Goal: Task Accomplishment & Management: Manage account settings

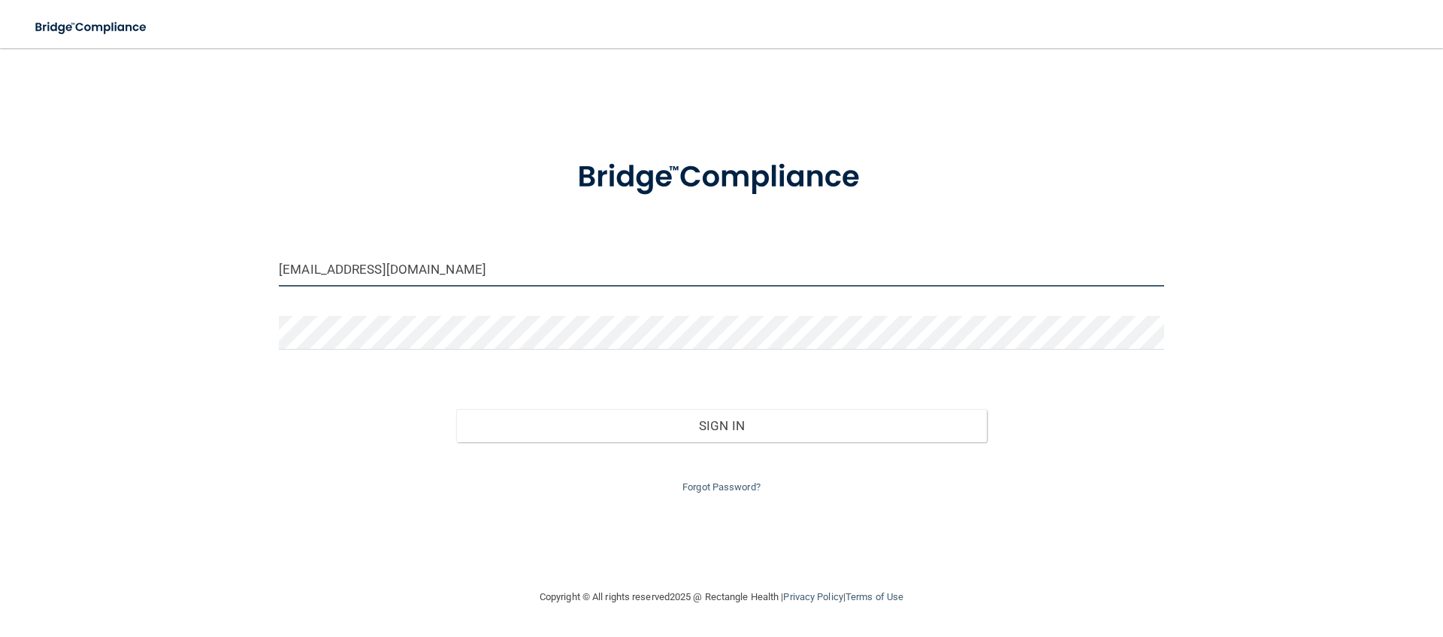
type input "[EMAIL_ADDRESS][DOMAIN_NAME]"
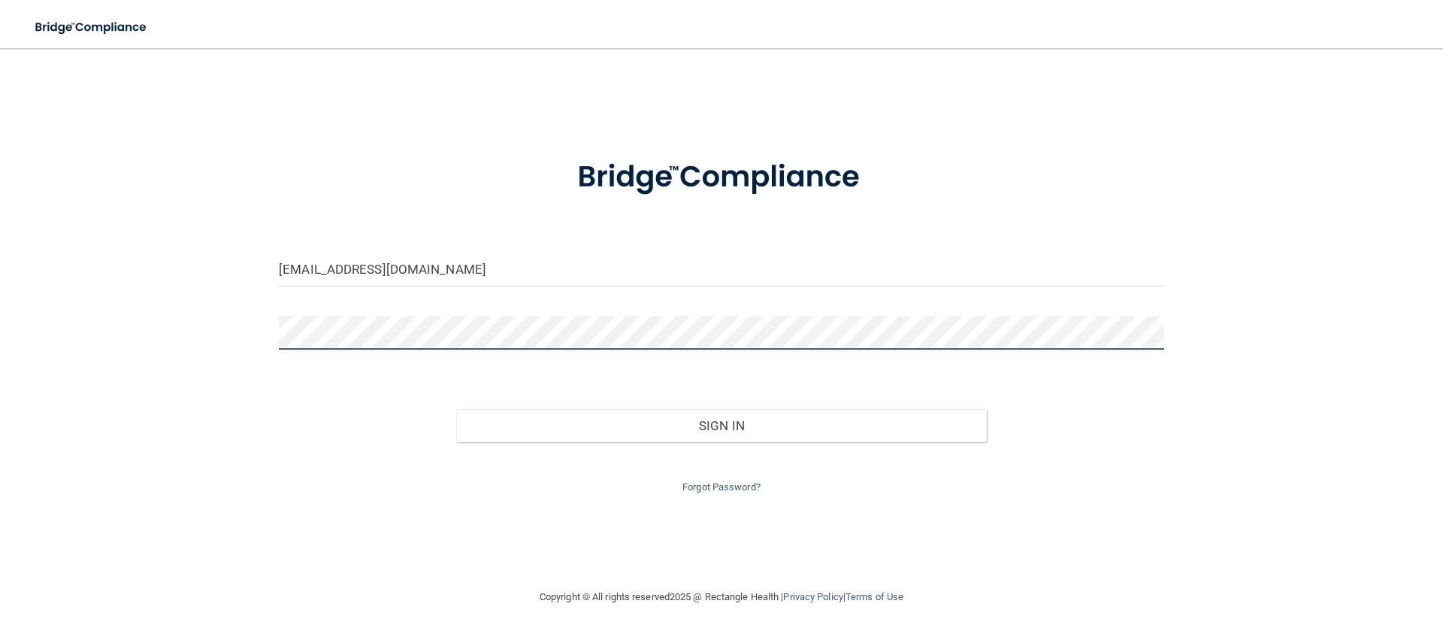
click at [722, 422] on button "Sign In" at bounding box center [721, 425] width 531 height 33
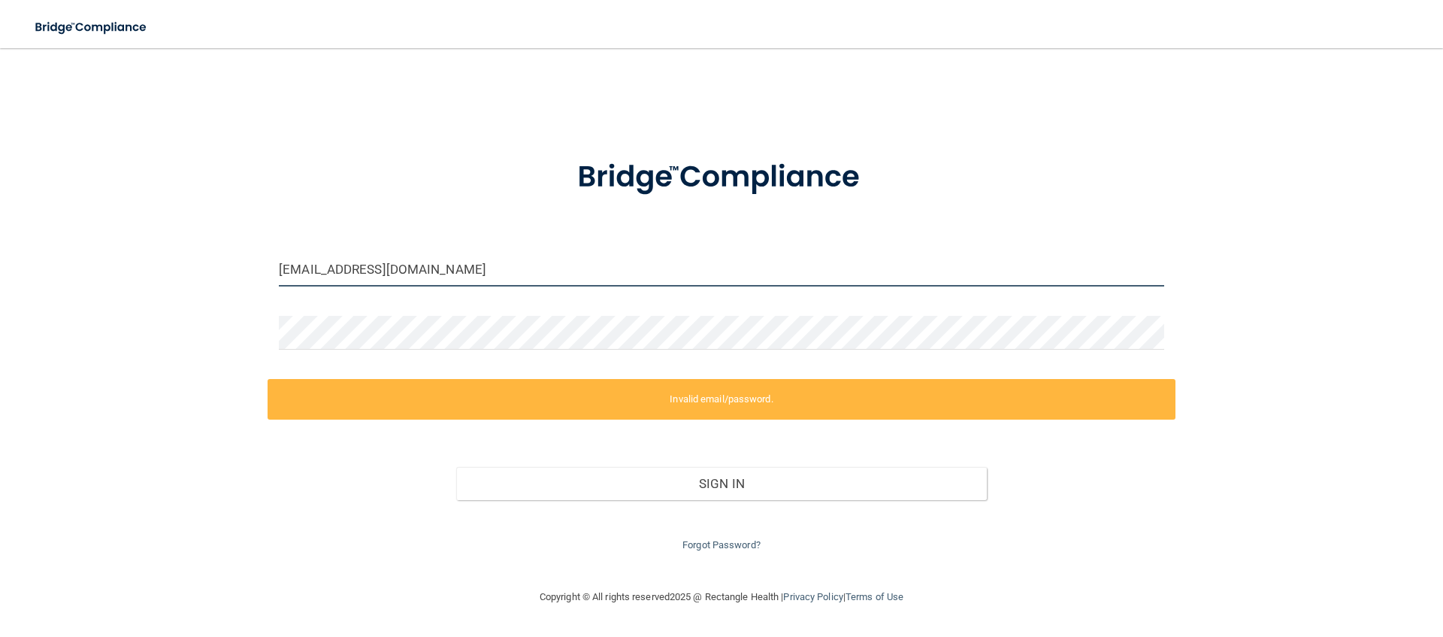
click at [485, 271] on input "rogerbartelsdds@gmail.com" at bounding box center [721, 270] width 885 height 34
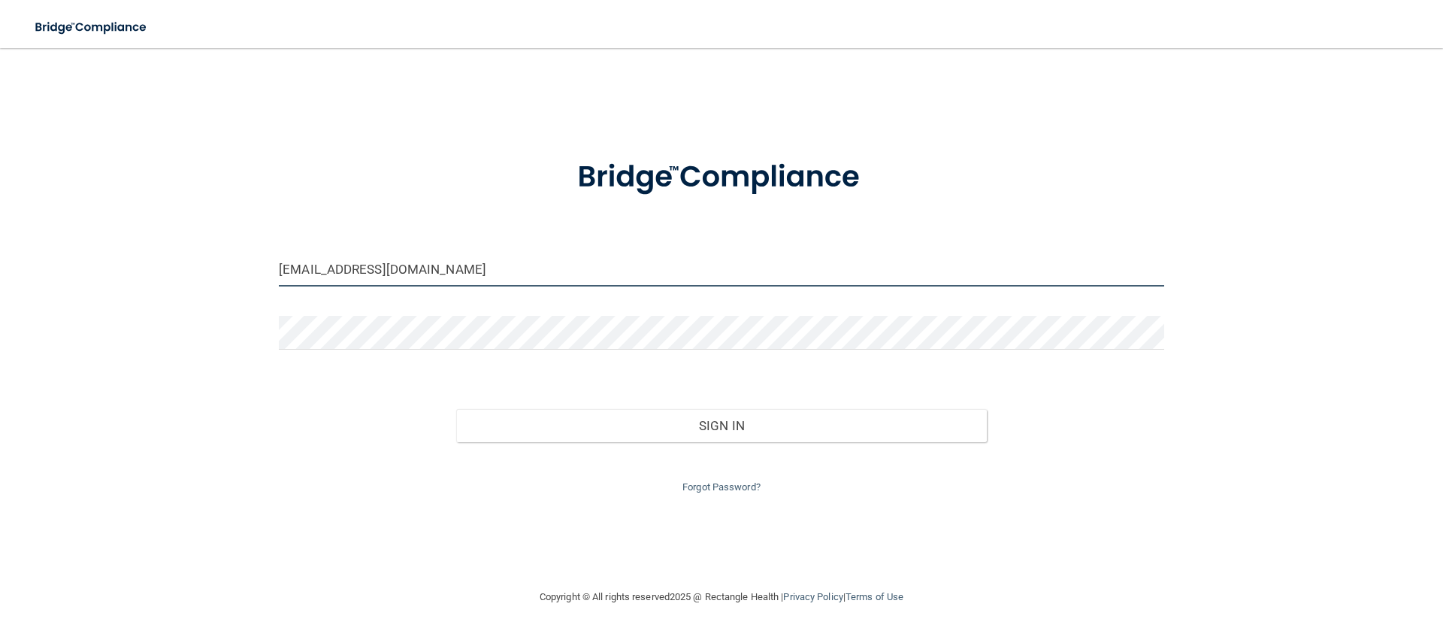
type input "[EMAIL_ADDRESS][DOMAIN_NAME]"
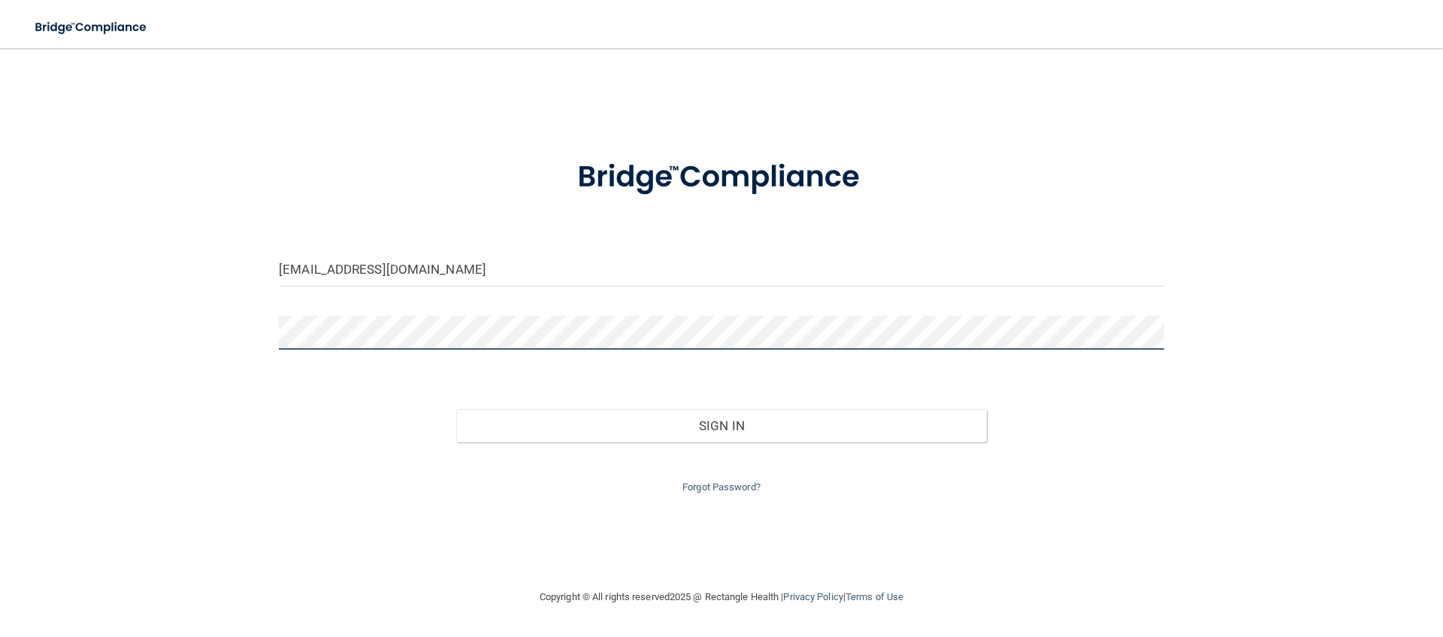
click at [722, 422] on button "Sign In" at bounding box center [721, 425] width 531 height 33
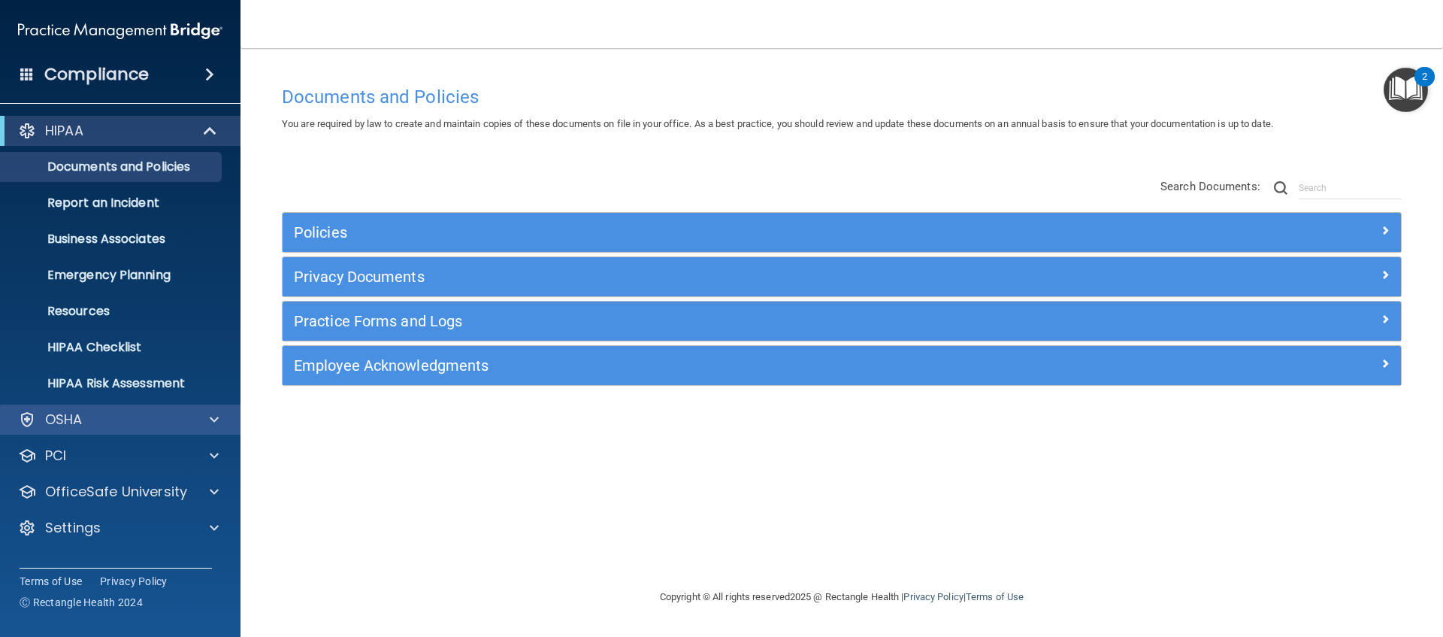
click at [204, 421] on div at bounding box center [212, 419] width 38 height 18
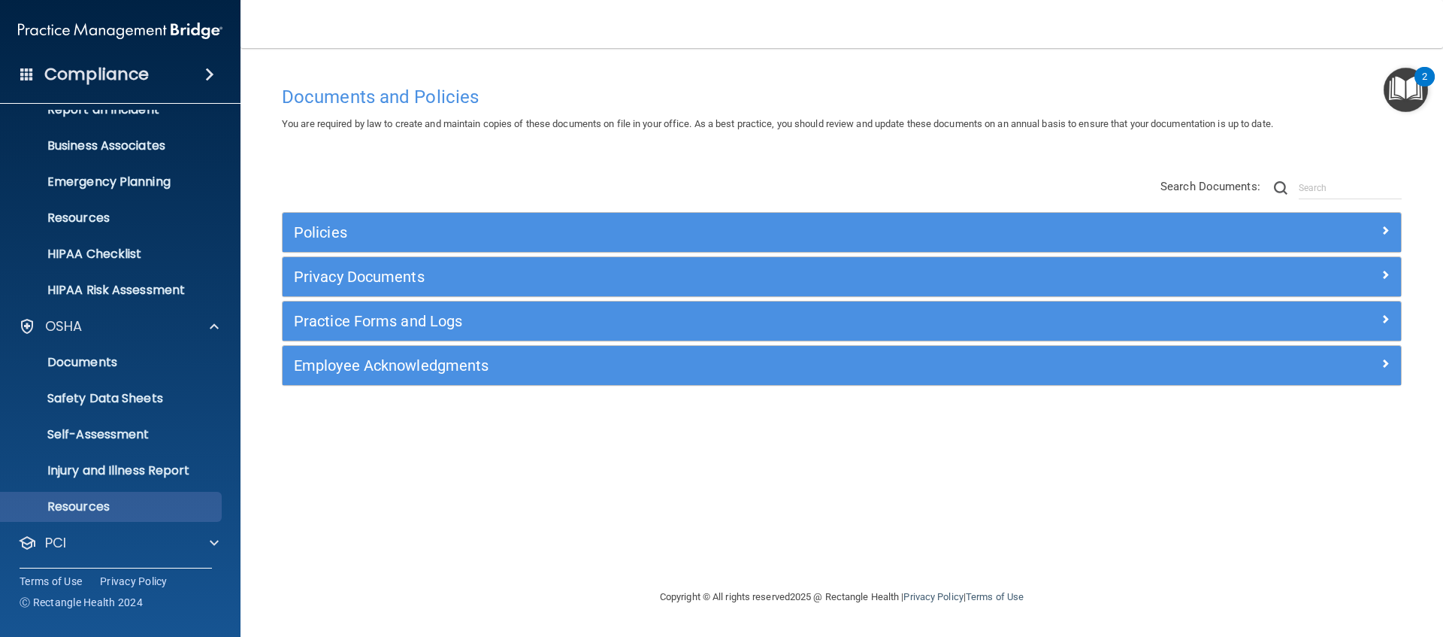
scroll to position [126, 0]
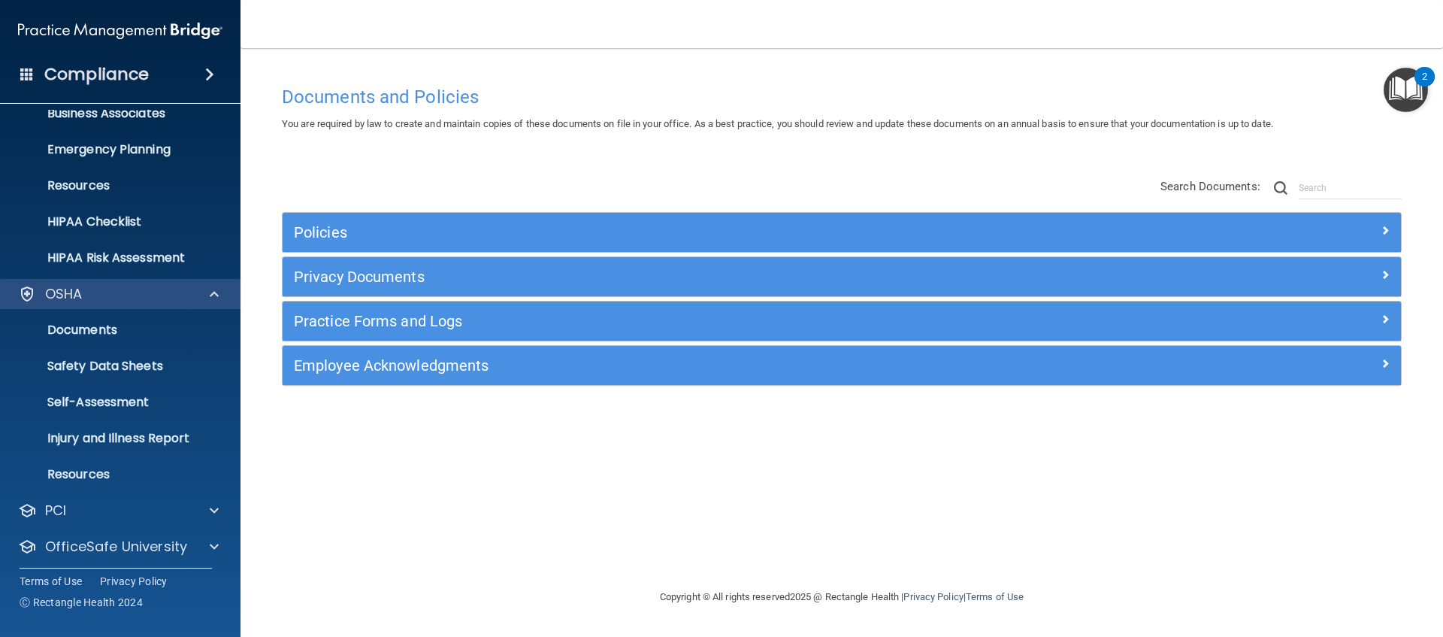
click at [59, 291] on p "OSHA" at bounding box center [64, 294] width 38 height 18
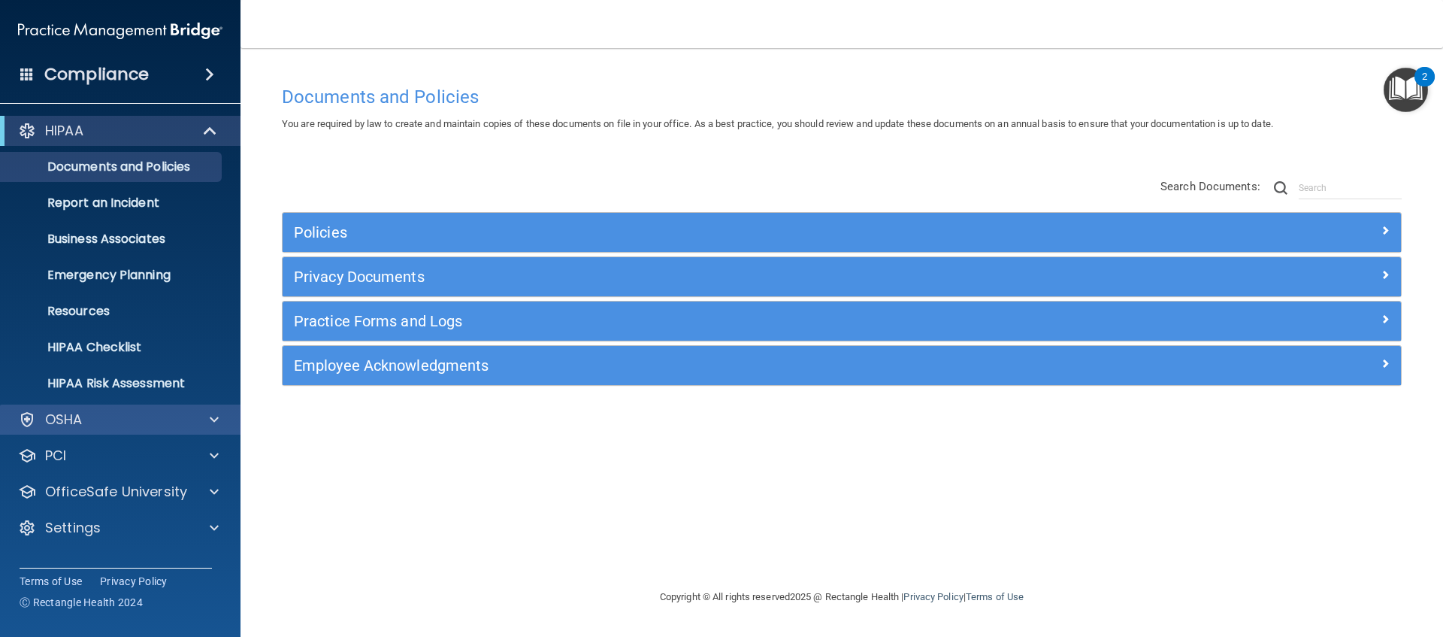
scroll to position [0, 0]
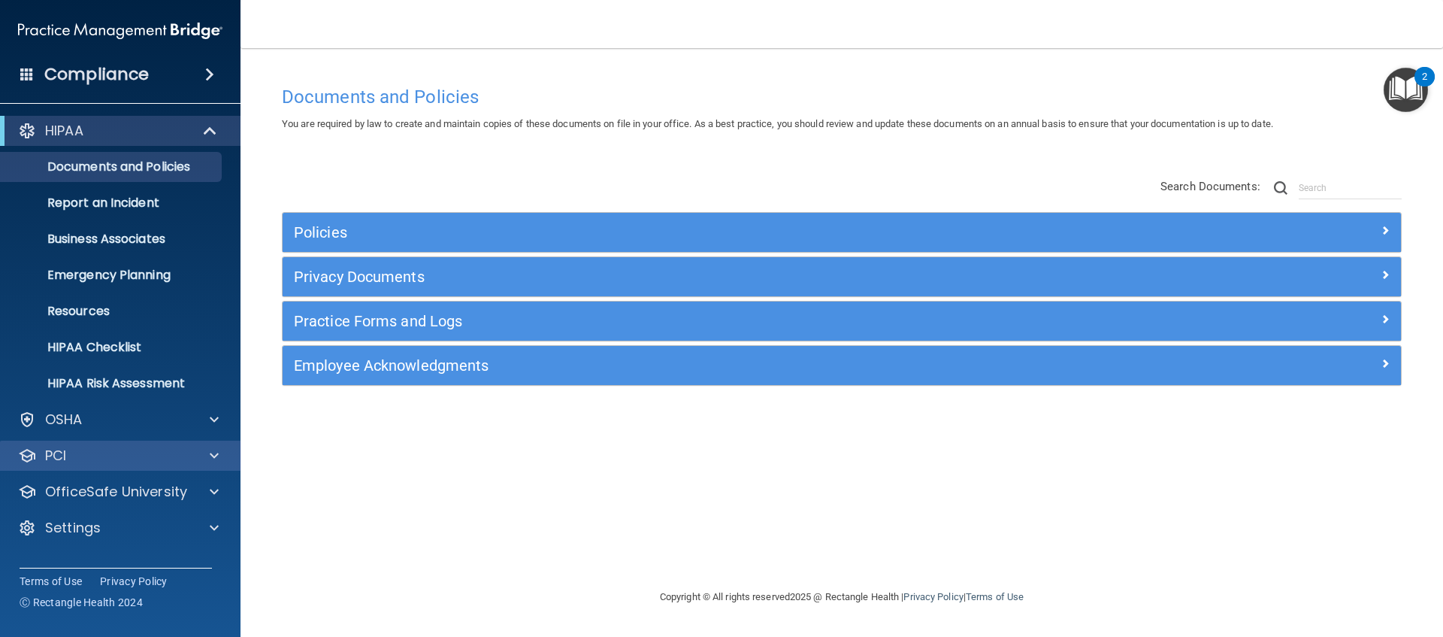
click at [213, 456] on span at bounding box center [214, 455] width 9 height 18
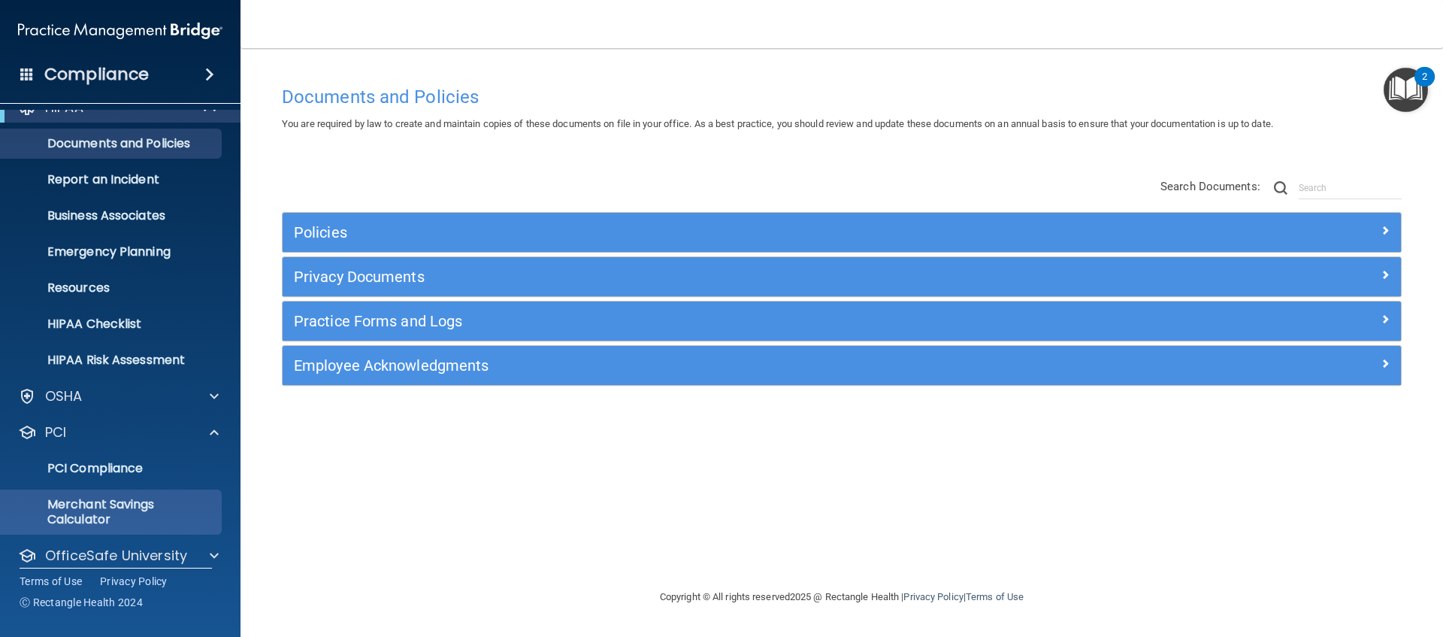
scroll to position [58, 0]
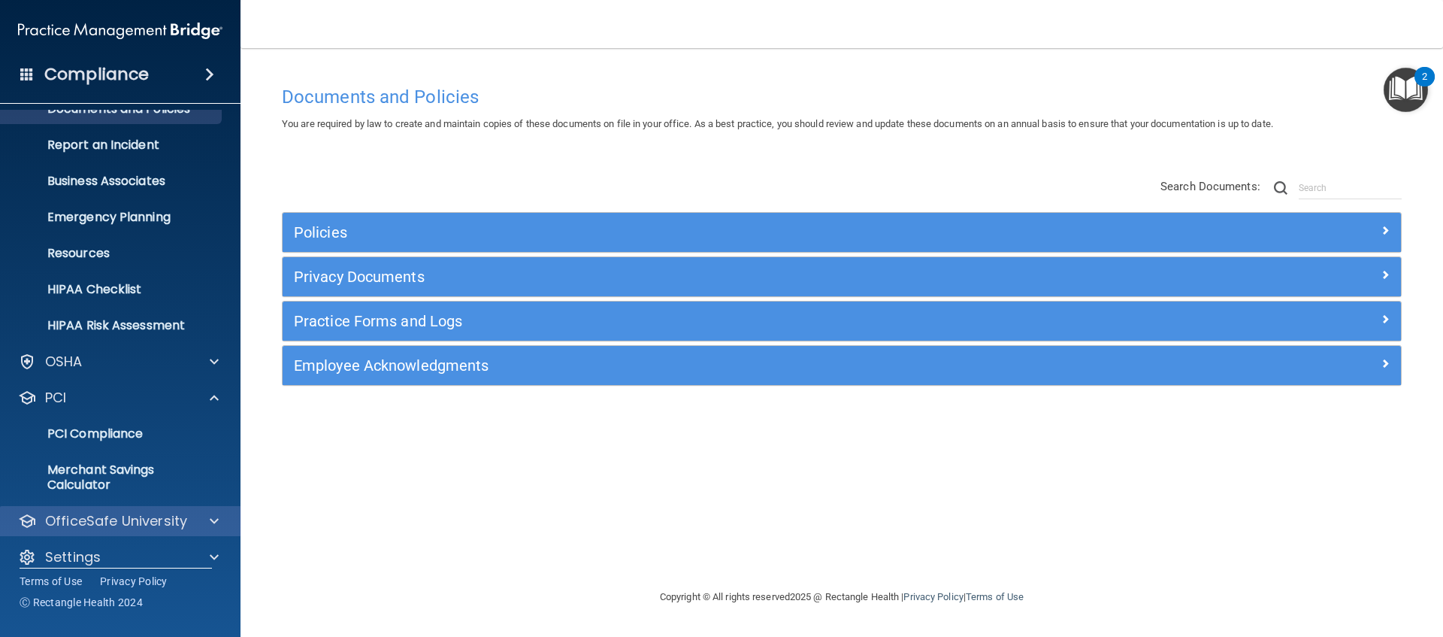
click at [215, 516] on span at bounding box center [214, 521] width 9 height 18
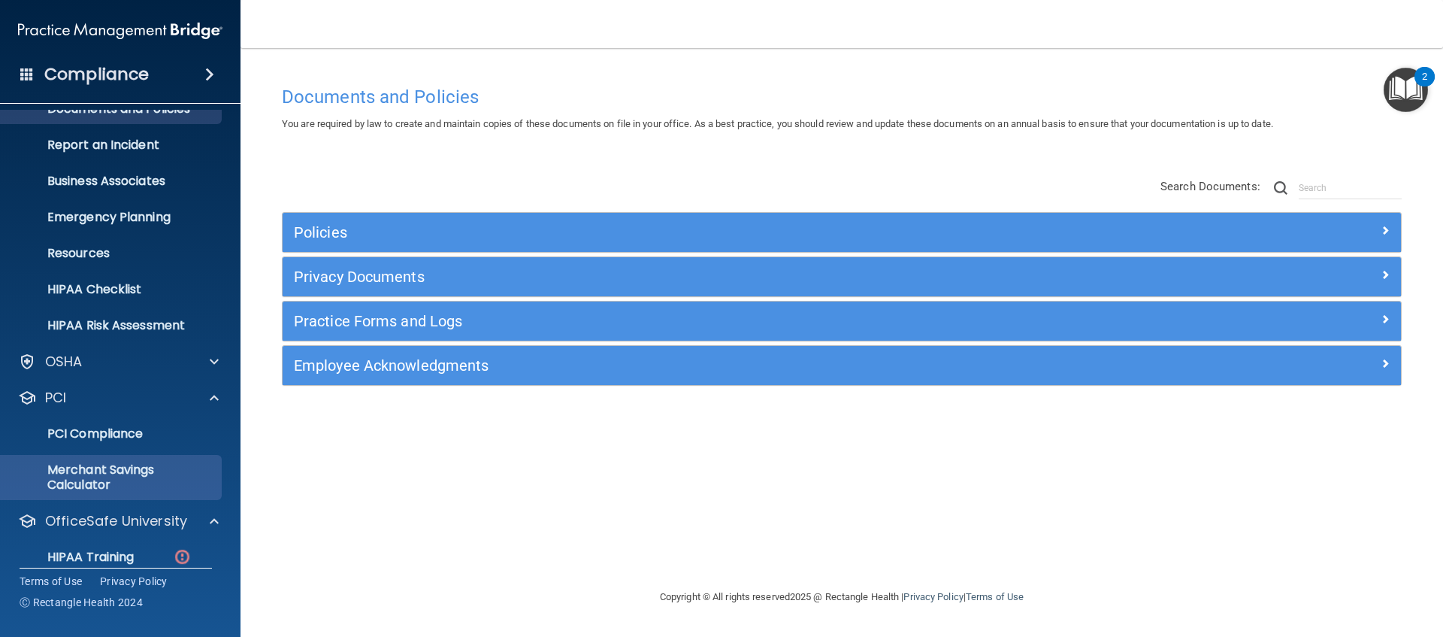
scroll to position [156, 0]
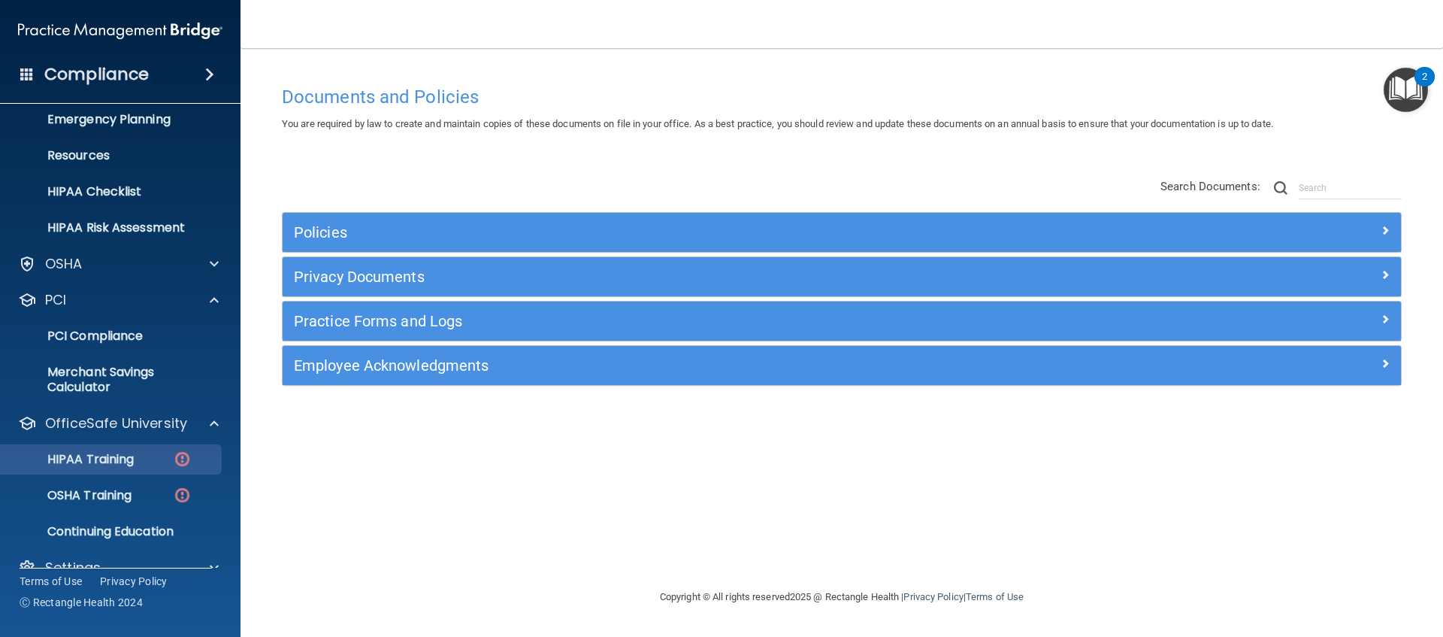
click at [159, 463] on div "HIPAA Training" at bounding box center [112, 459] width 205 height 15
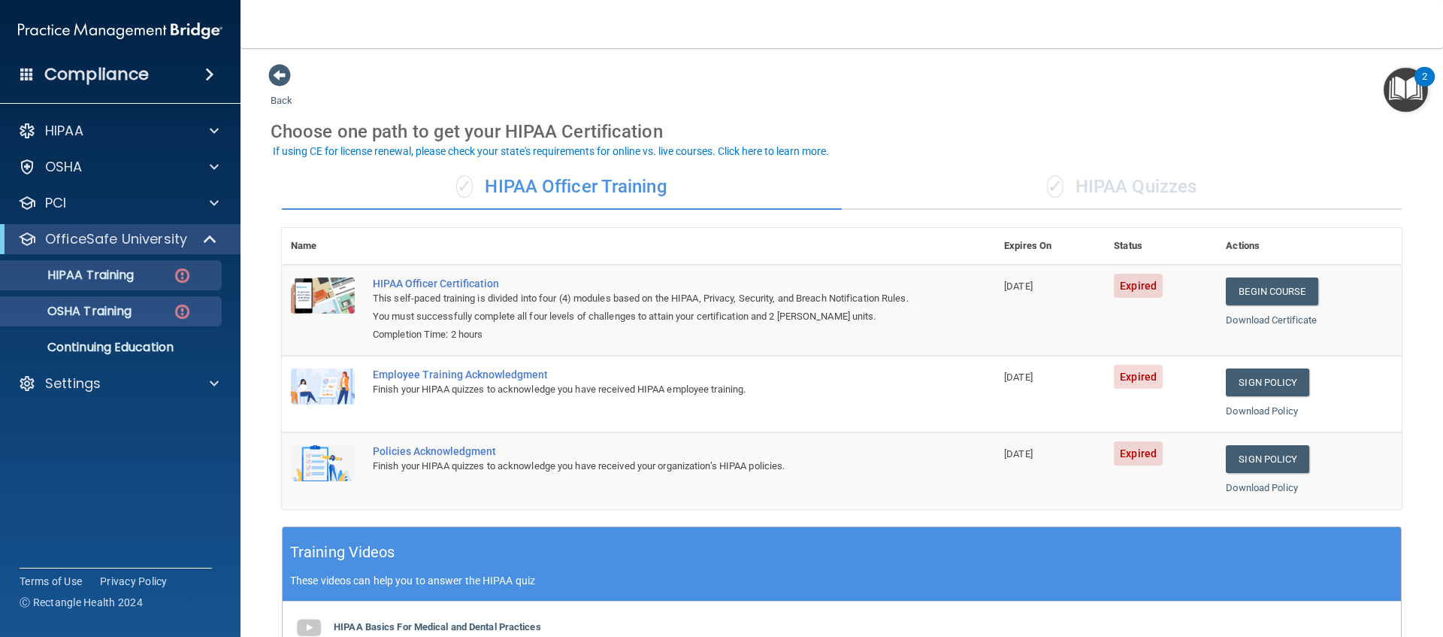
click at [167, 300] on link "OSHA Training" at bounding box center [103, 311] width 237 height 30
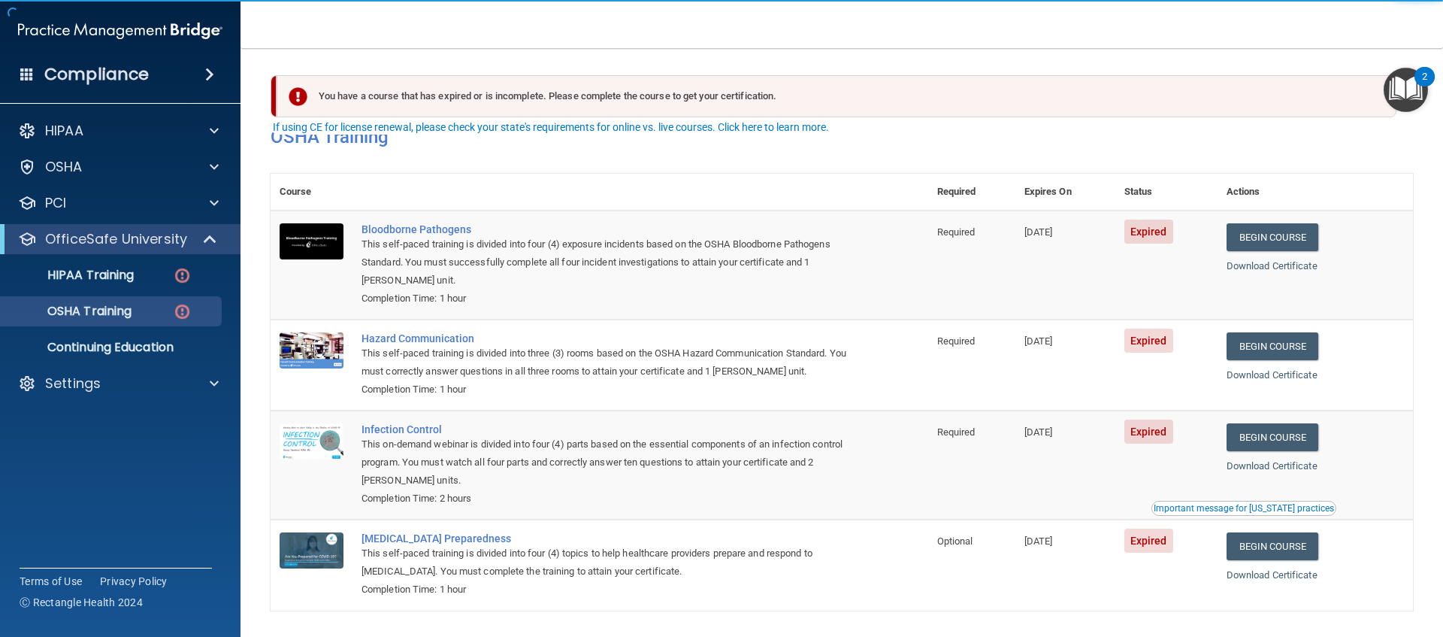
scroll to position [40, 0]
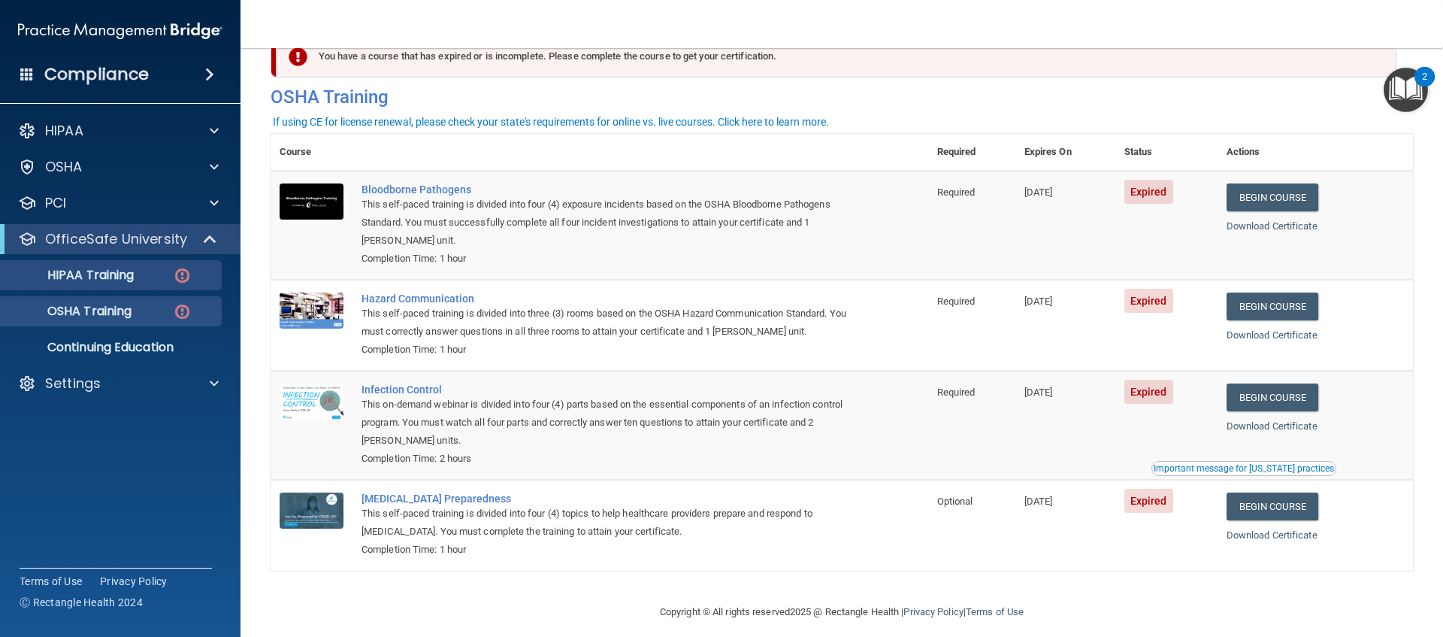
click at [134, 281] on p "HIPAA Training" at bounding box center [72, 275] width 124 height 15
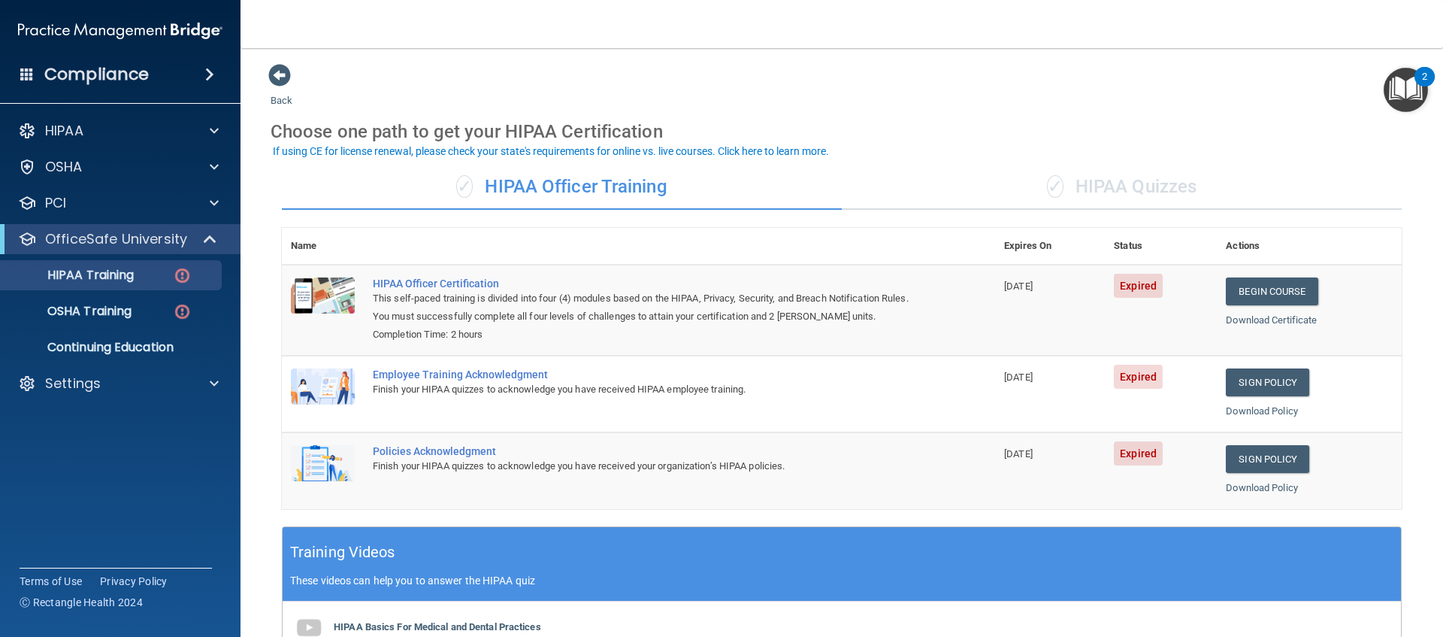
click at [1140, 184] on div "✓ HIPAA Quizzes" at bounding box center [1122, 187] width 560 height 45
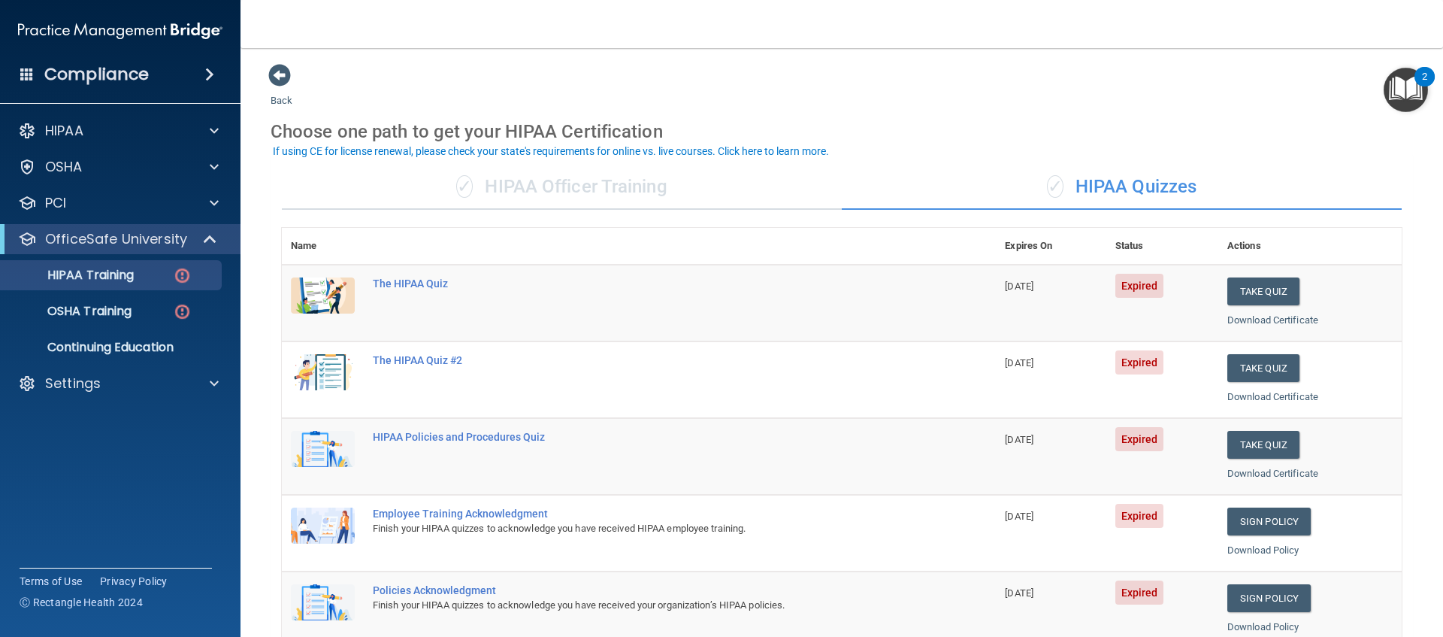
click at [689, 198] on div "✓ HIPAA Officer Training" at bounding box center [562, 187] width 560 height 45
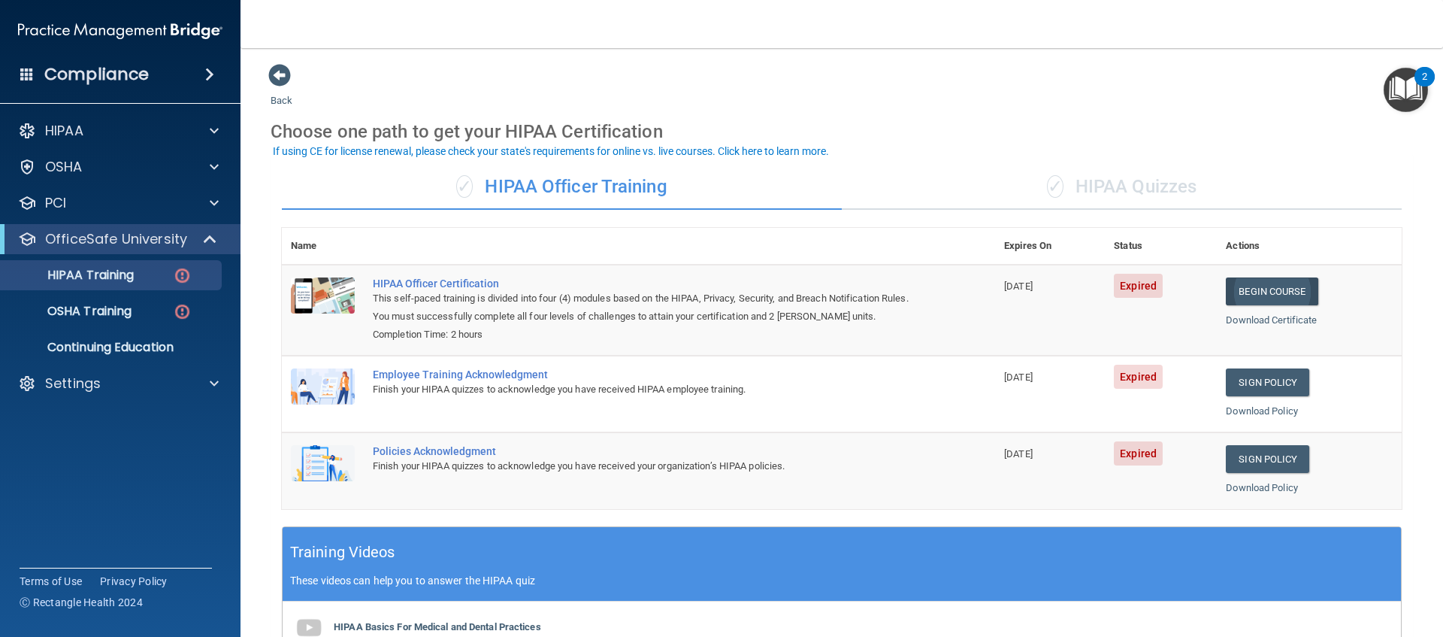
click at [1267, 282] on link "Begin Course" at bounding box center [1272, 291] width 92 height 28
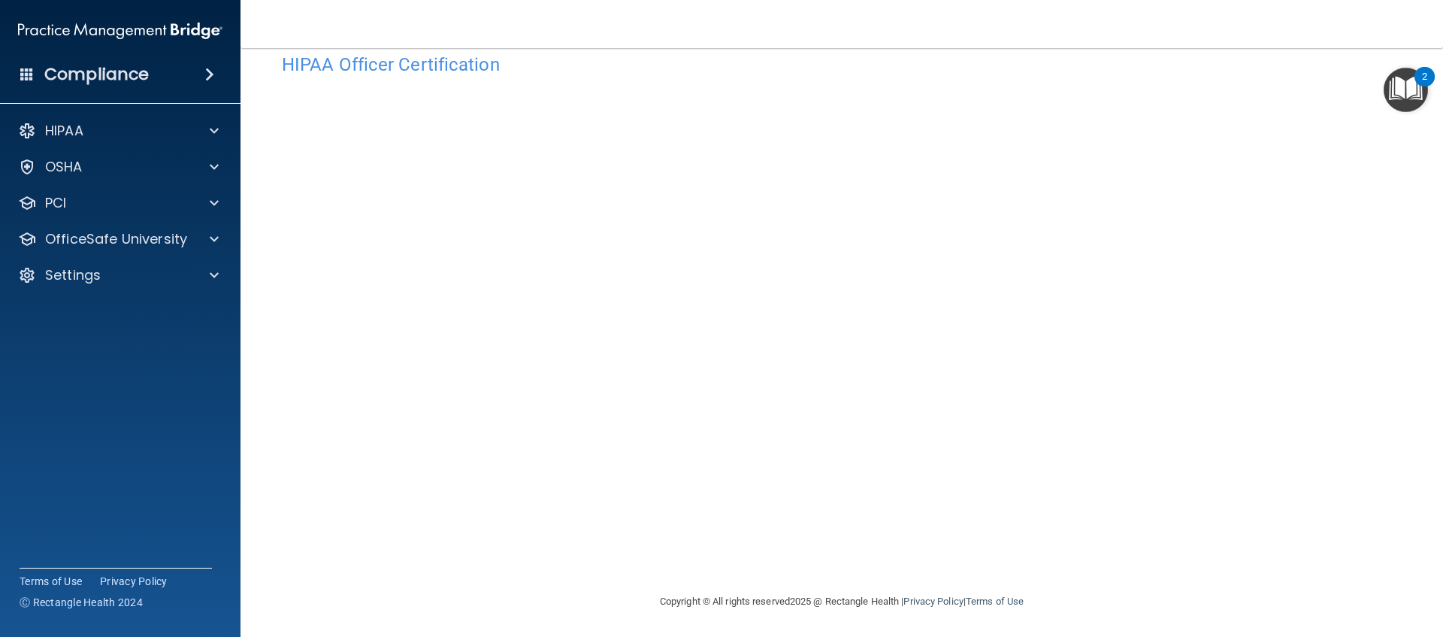
scroll to position [4, 0]
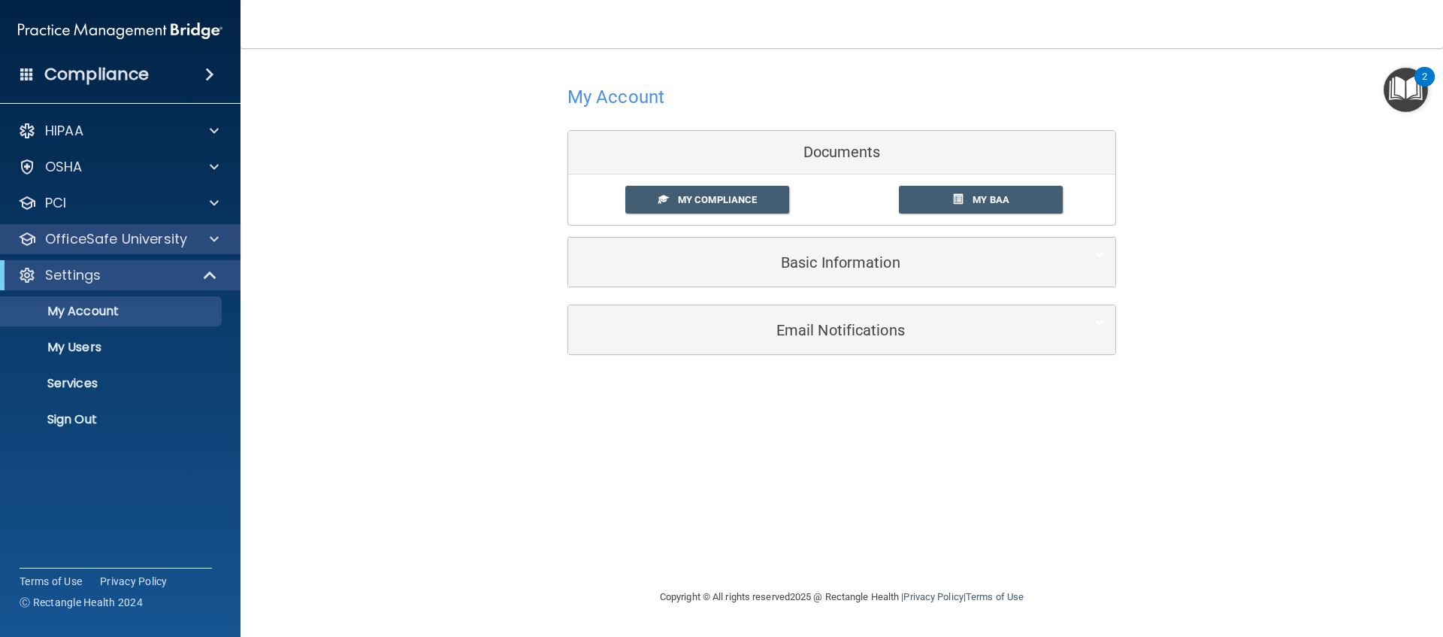
click at [210, 236] on span at bounding box center [214, 239] width 9 height 18
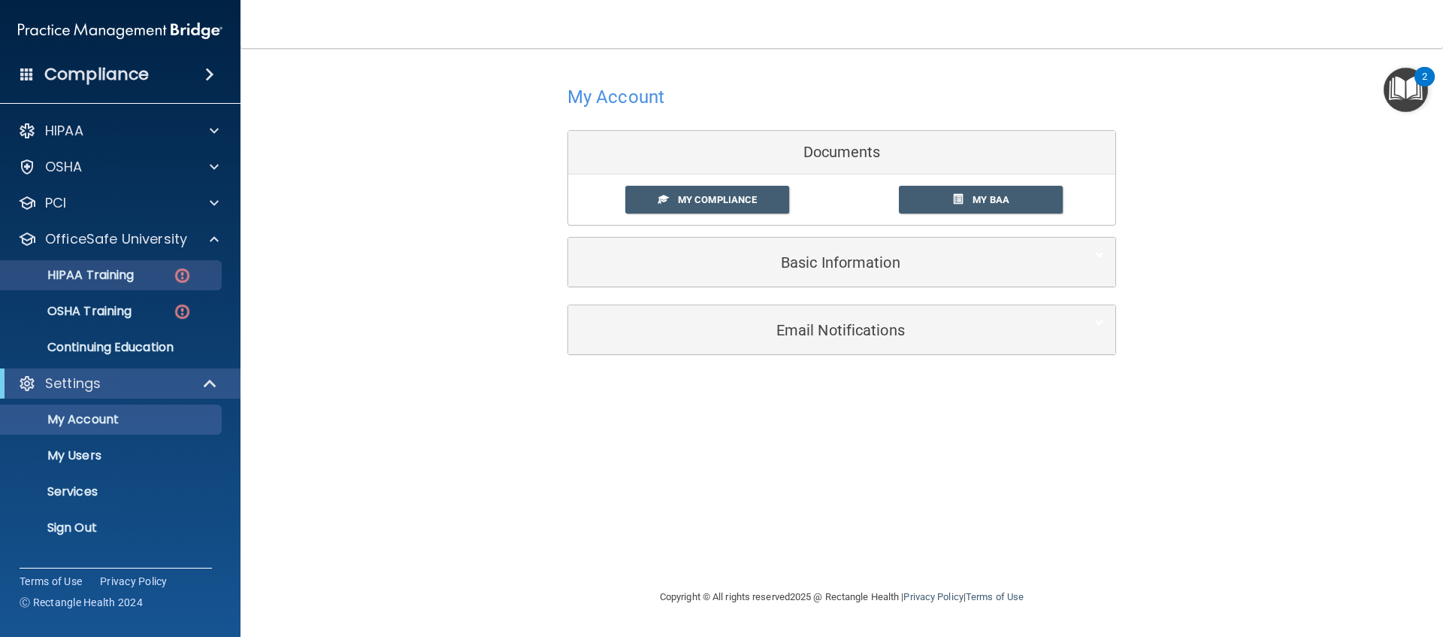
click at [156, 286] on link "HIPAA Training" at bounding box center [103, 275] width 237 height 30
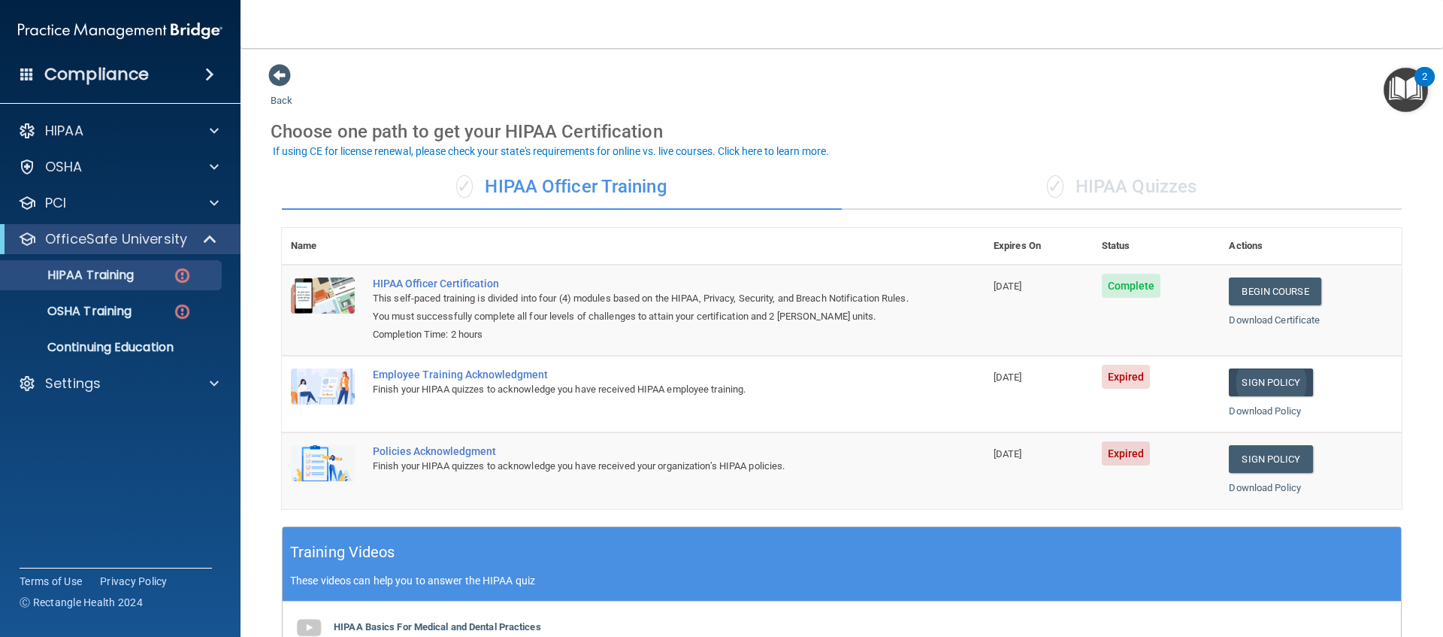
click at [1245, 382] on link "Sign Policy" at bounding box center [1270, 382] width 83 height 28
click at [1261, 453] on link "Sign Policy" at bounding box center [1270, 459] width 83 height 28
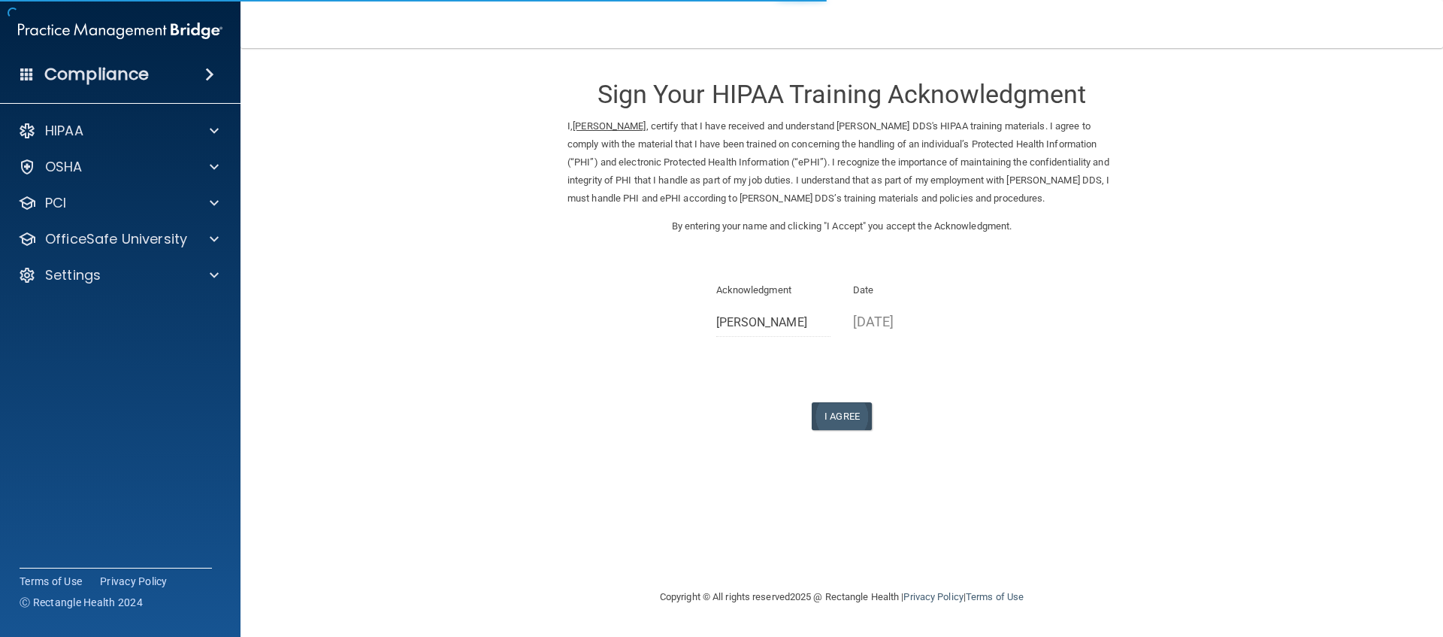
click at [848, 407] on button "I Agree" at bounding box center [842, 416] width 60 height 28
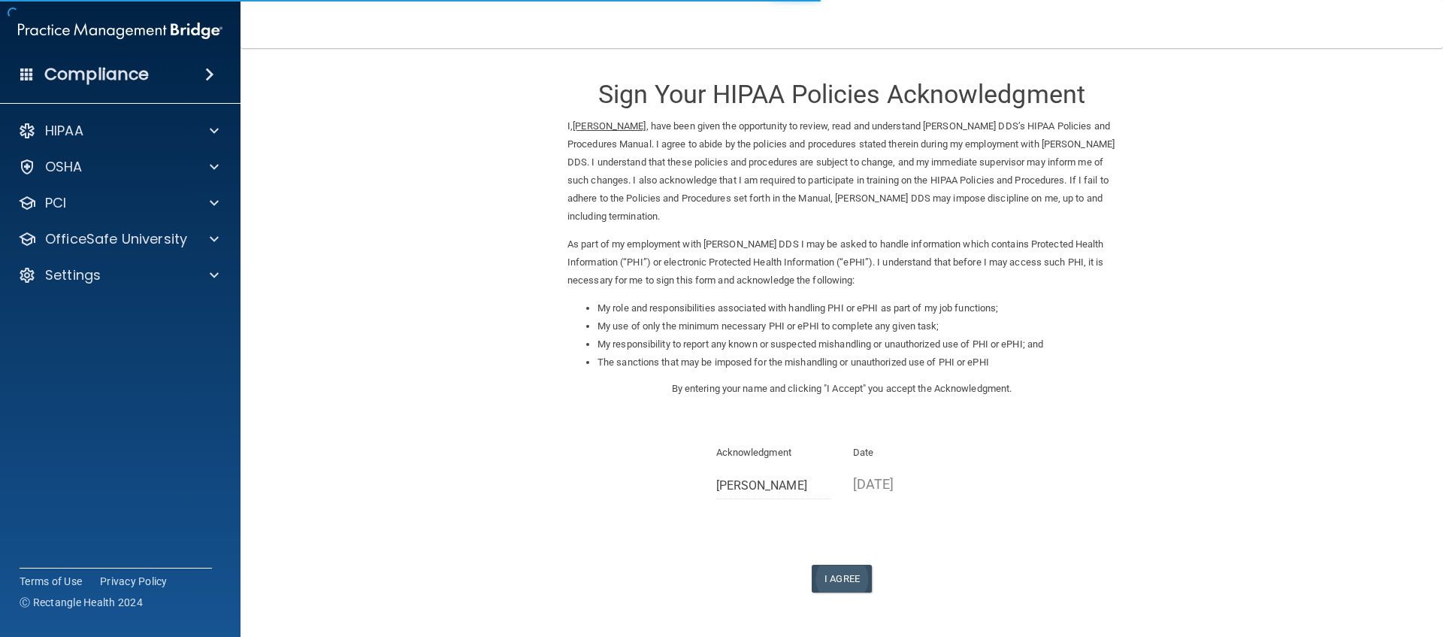
click at [816, 565] on button "I Agree" at bounding box center [842, 579] width 60 height 28
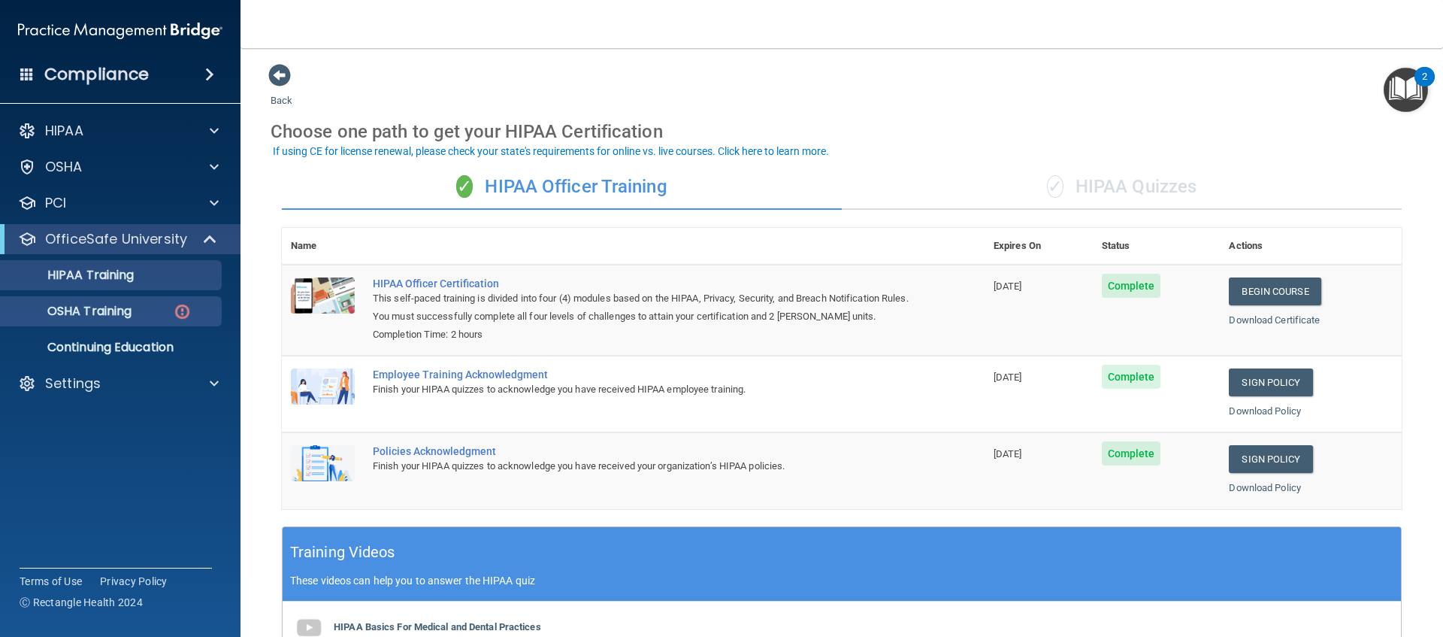
click at [149, 310] on div "OSHA Training" at bounding box center [112, 311] width 205 height 15
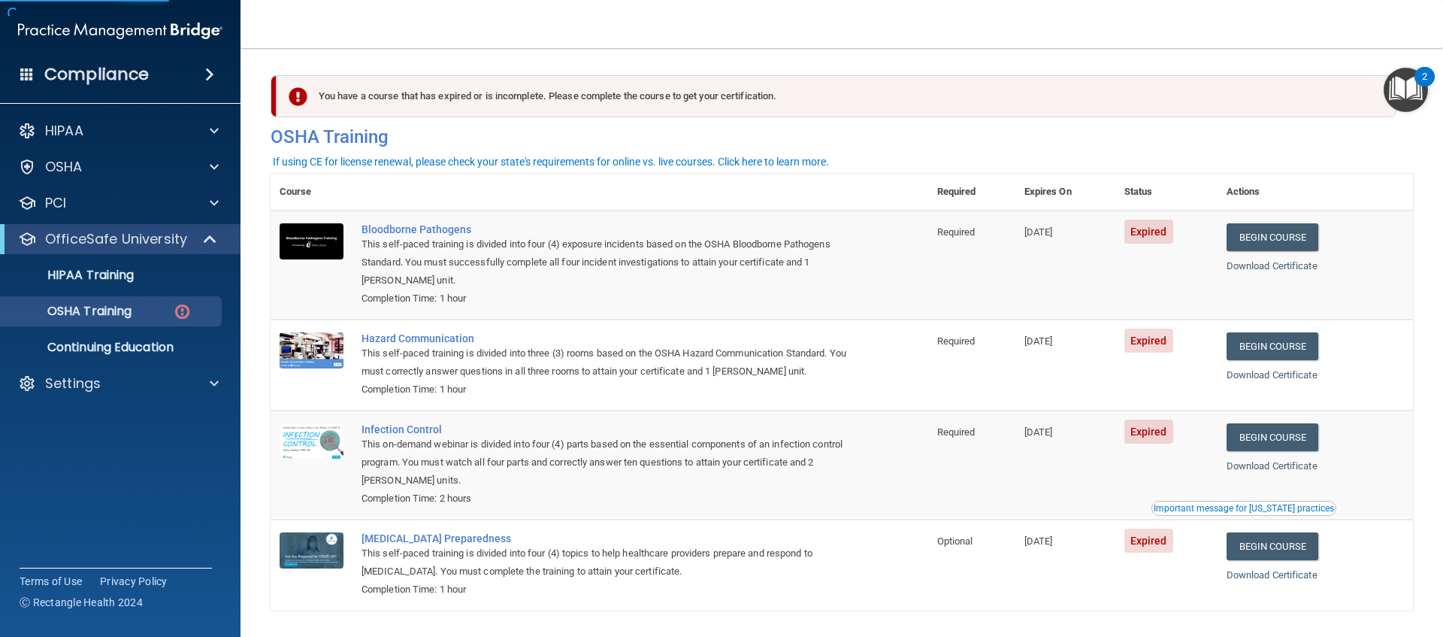
scroll to position [40, 0]
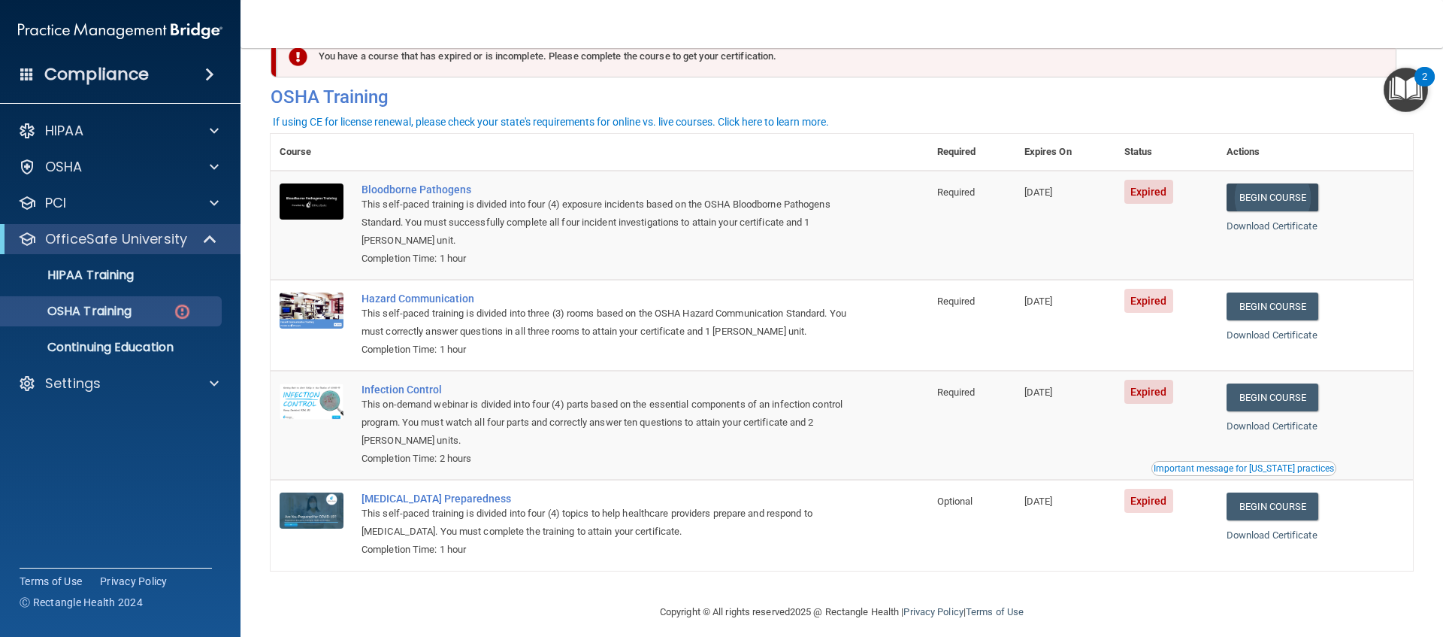
click at [1285, 203] on link "Begin Course" at bounding box center [1273, 197] width 92 height 28
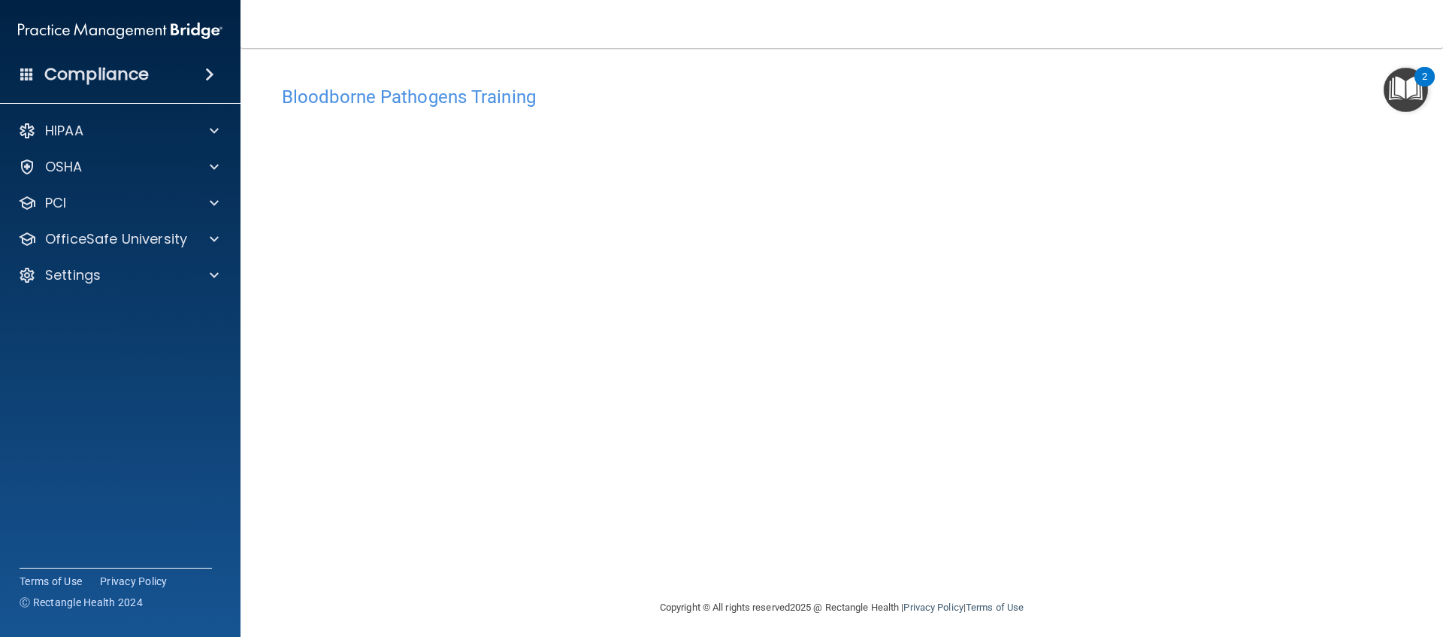
scroll to position [6, 0]
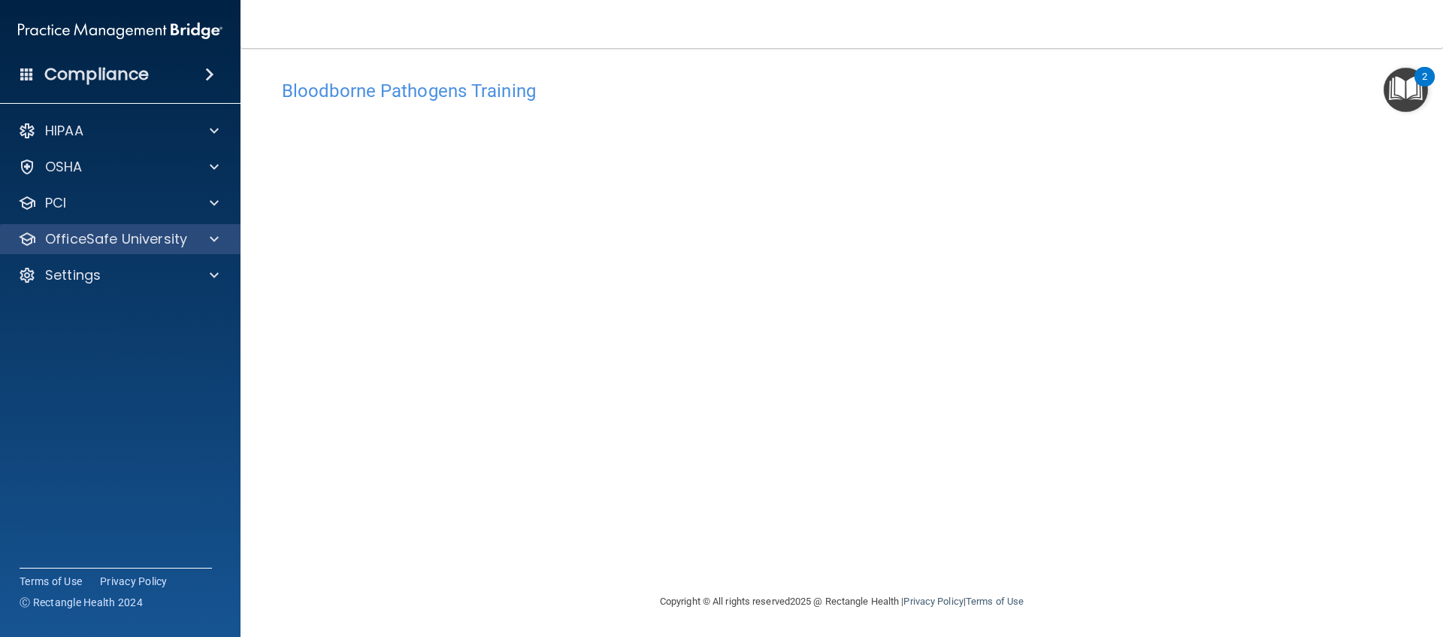
click at [210, 242] on span at bounding box center [214, 239] width 9 height 18
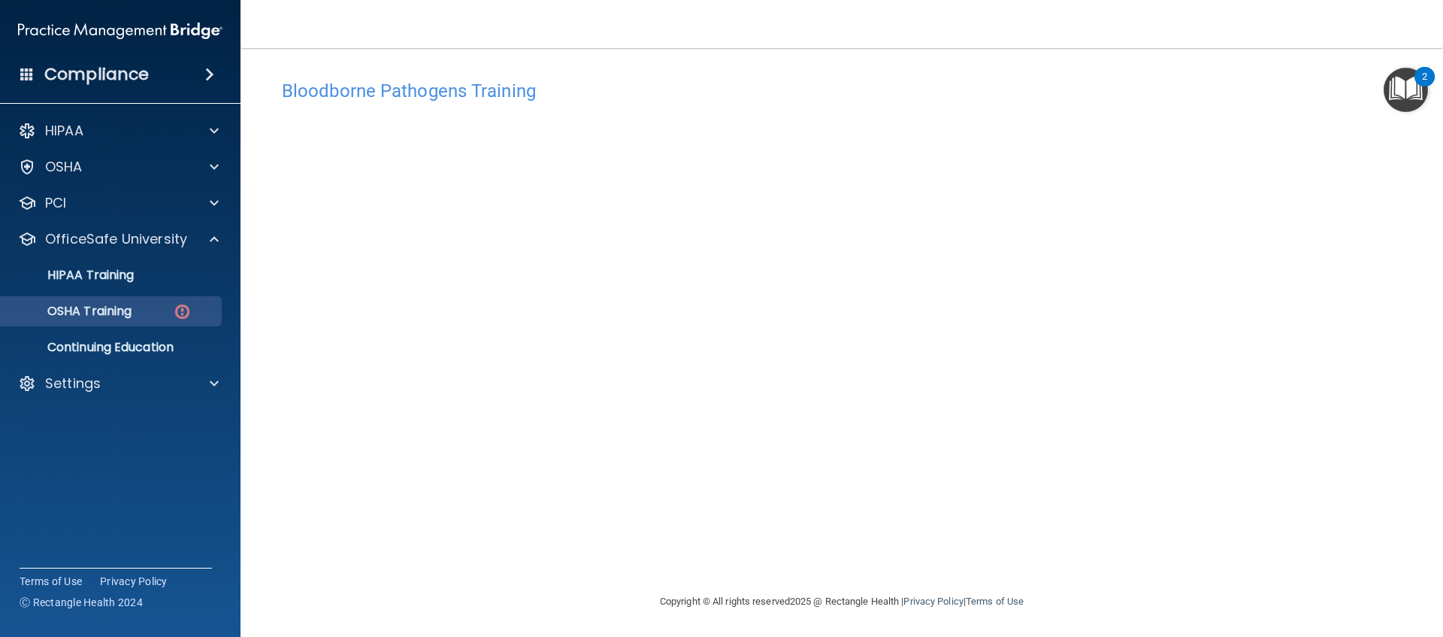
click at [179, 309] on img at bounding box center [182, 311] width 19 height 19
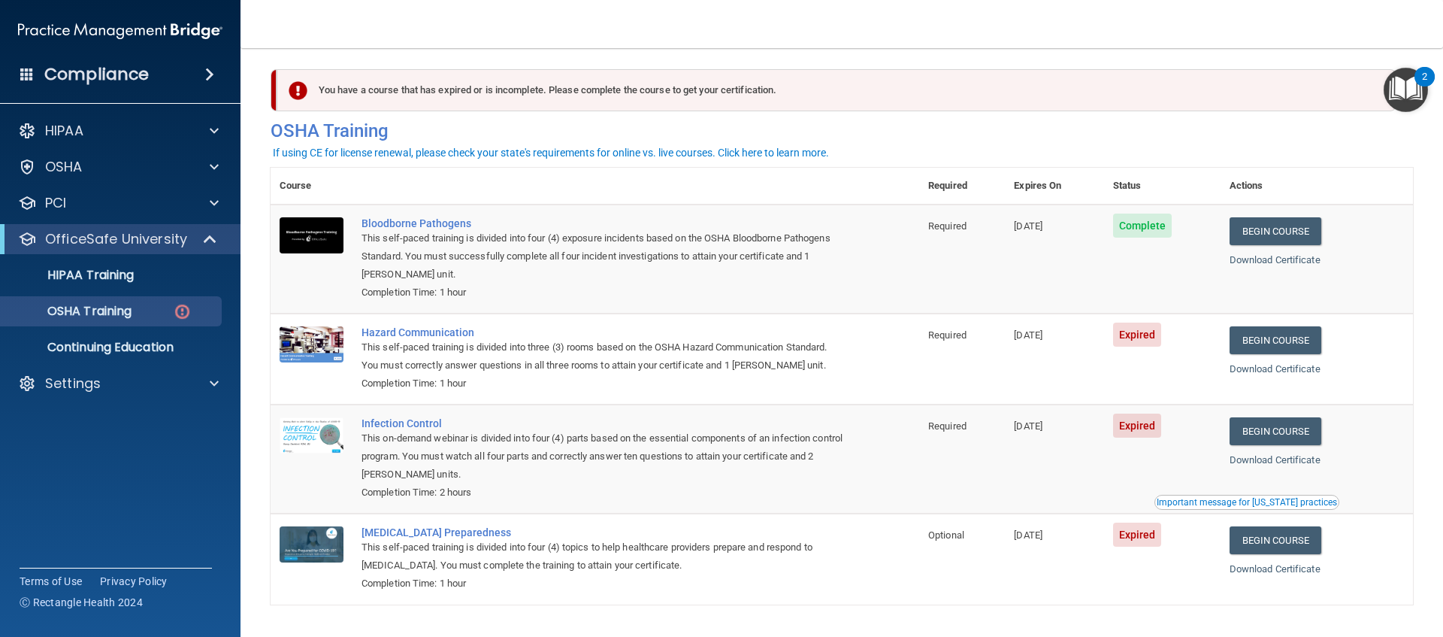
scroll to position [40, 0]
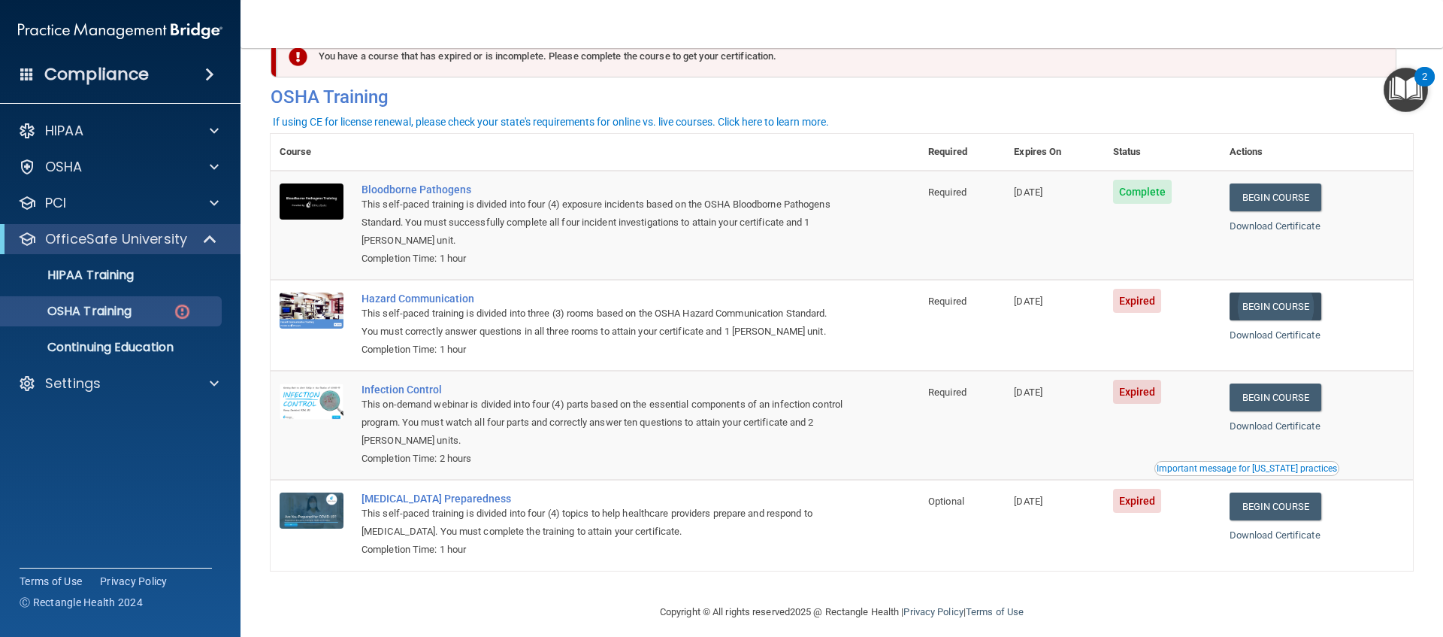
click at [1264, 302] on link "Begin Course" at bounding box center [1276, 306] width 92 height 28
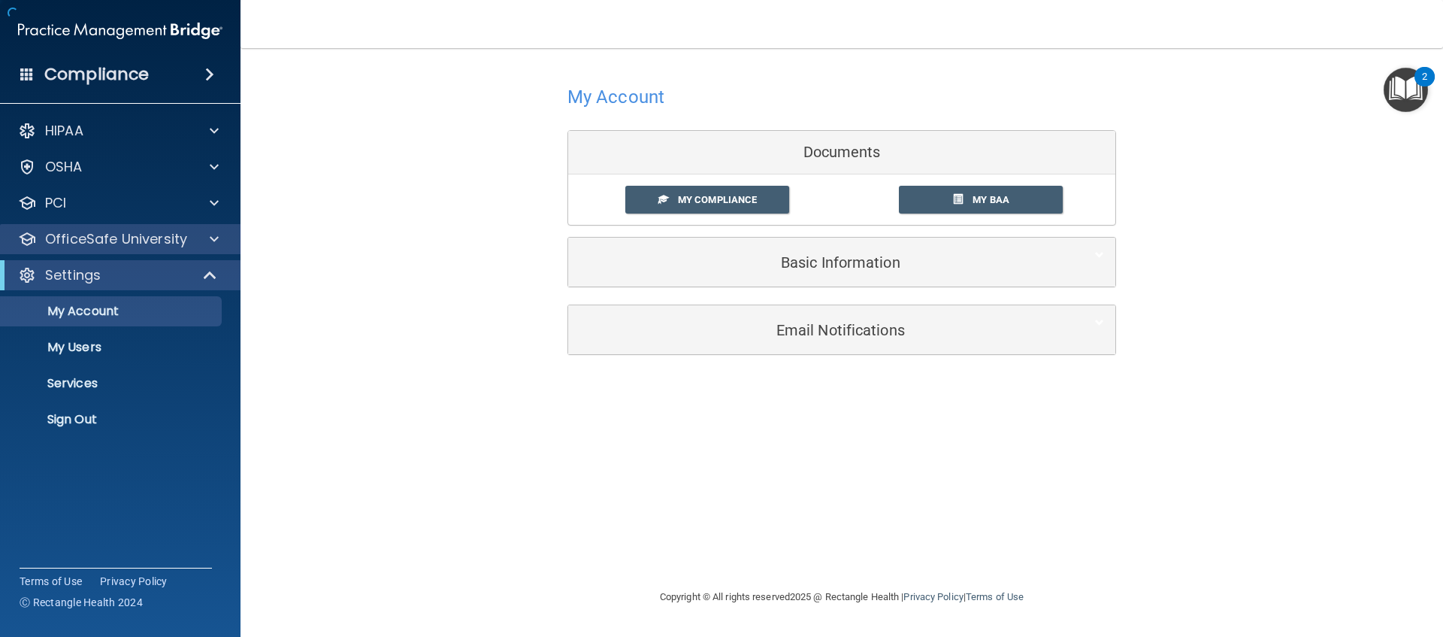
click at [210, 237] on span at bounding box center [214, 239] width 9 height 18
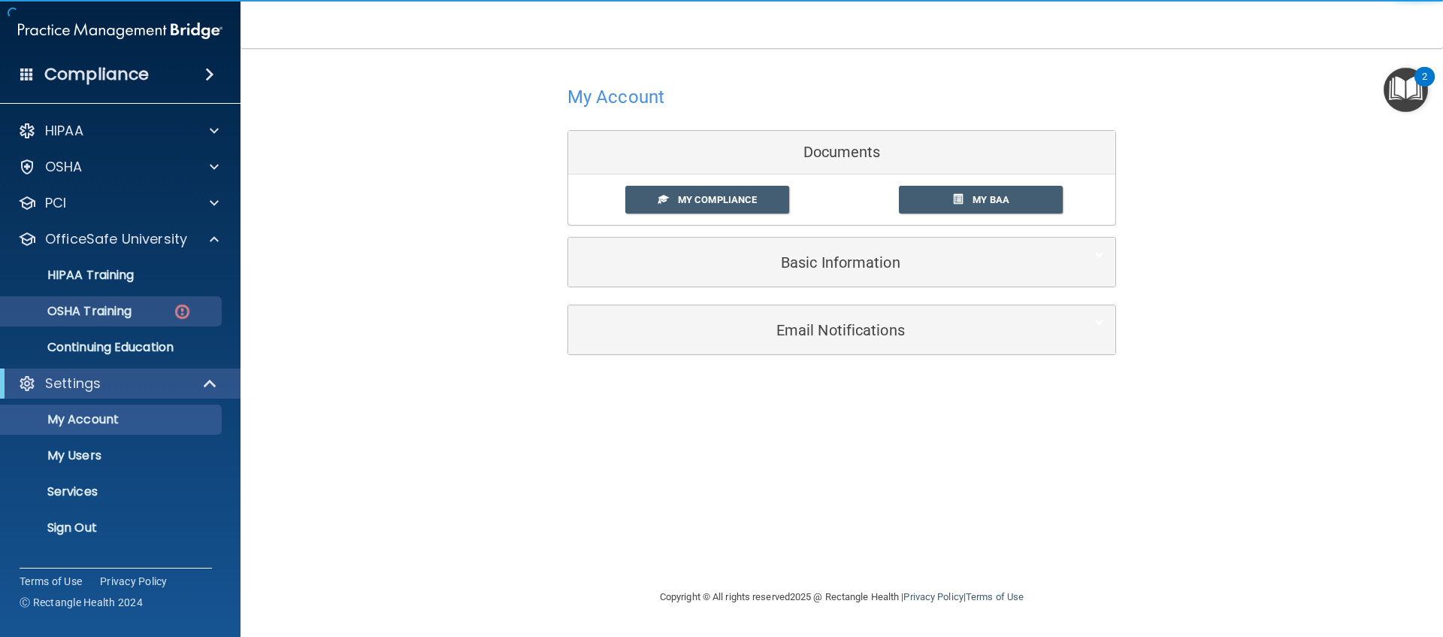
click at [150, 312] on div "OSHA Training" at bounding box center [112, 311] width 205 height 15
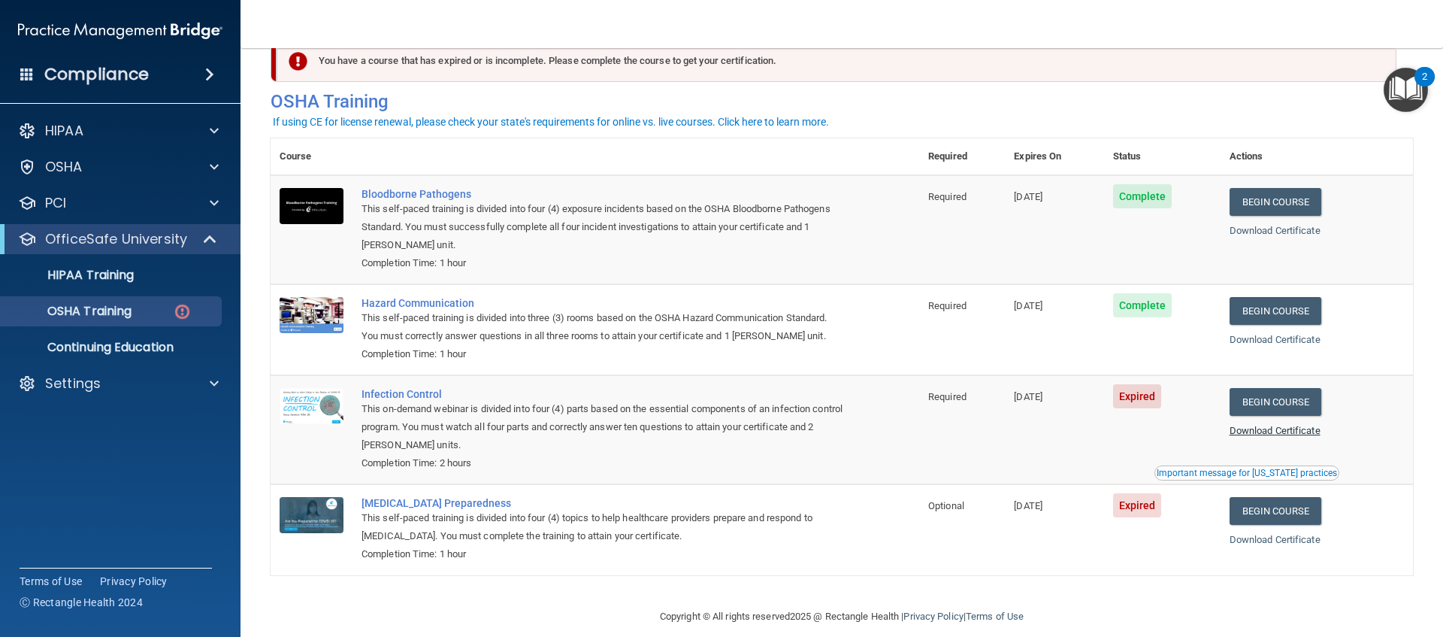
scroll to position [40, 0]
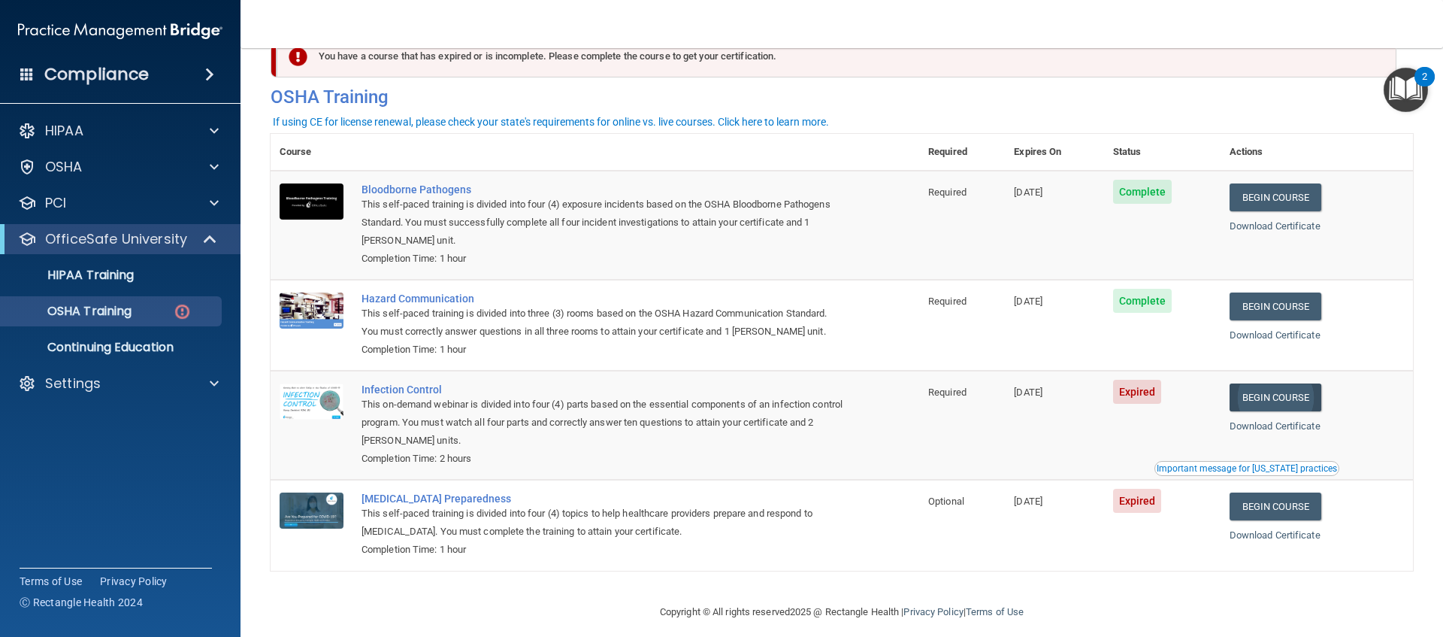
click at [1262, 387] on link "Begin Course" at bounding box center [1276, 397] width 92 height 28
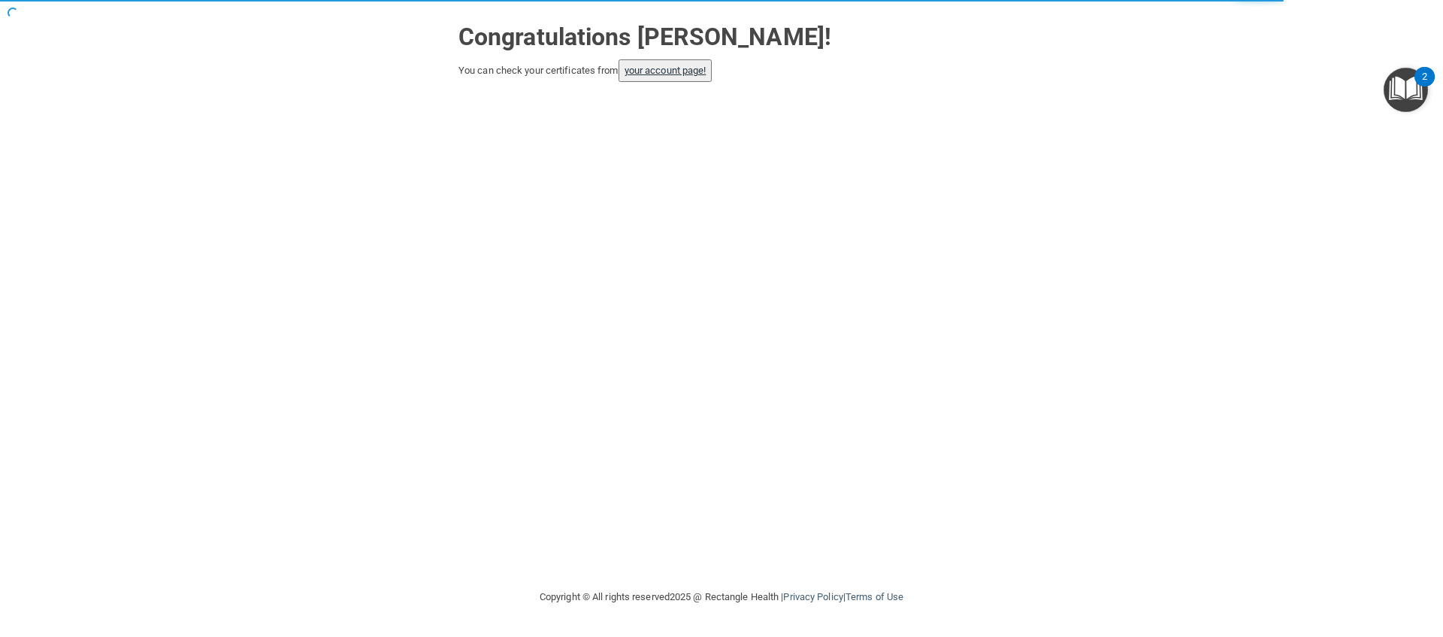
click at [686, 71] on link "your account page!" at bounding box center [666, 70] width 82 height 11
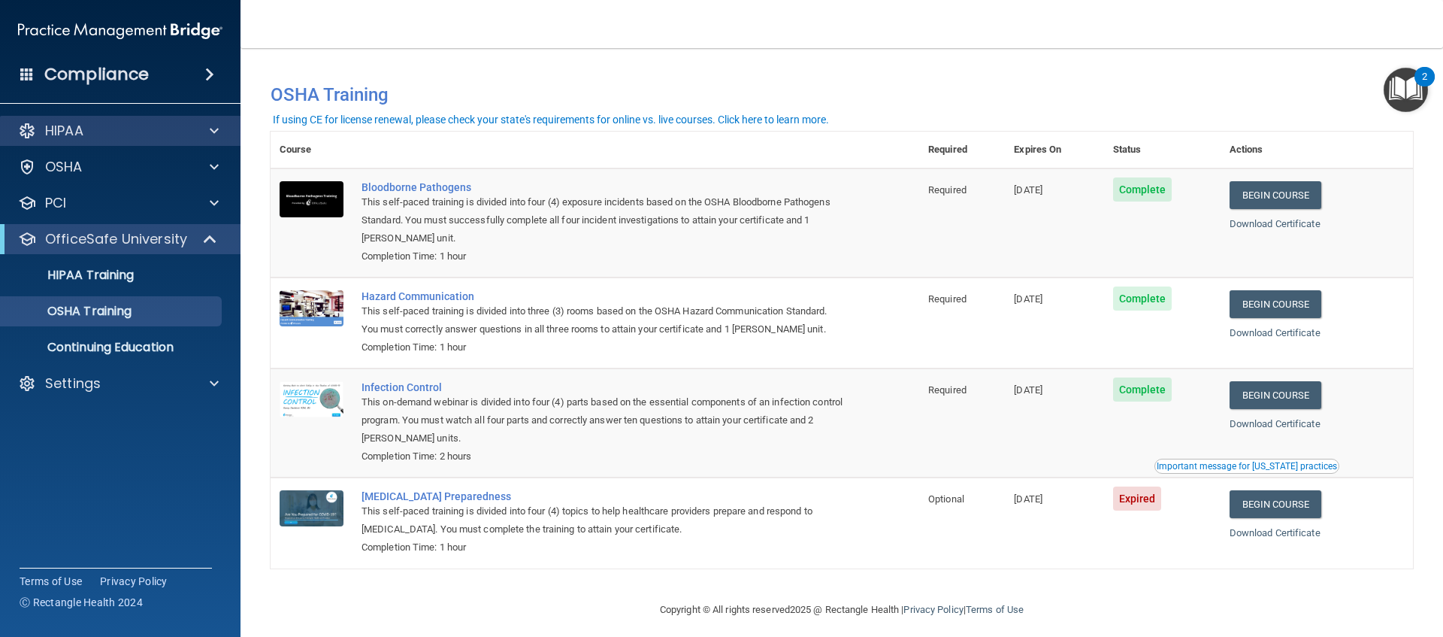
click at [210, 120] on div "HIPAA" at bounding box center [120, 131] width 241 height 30
click at [214, 127] on span at bounding box center [214, 131] width 9 height 18
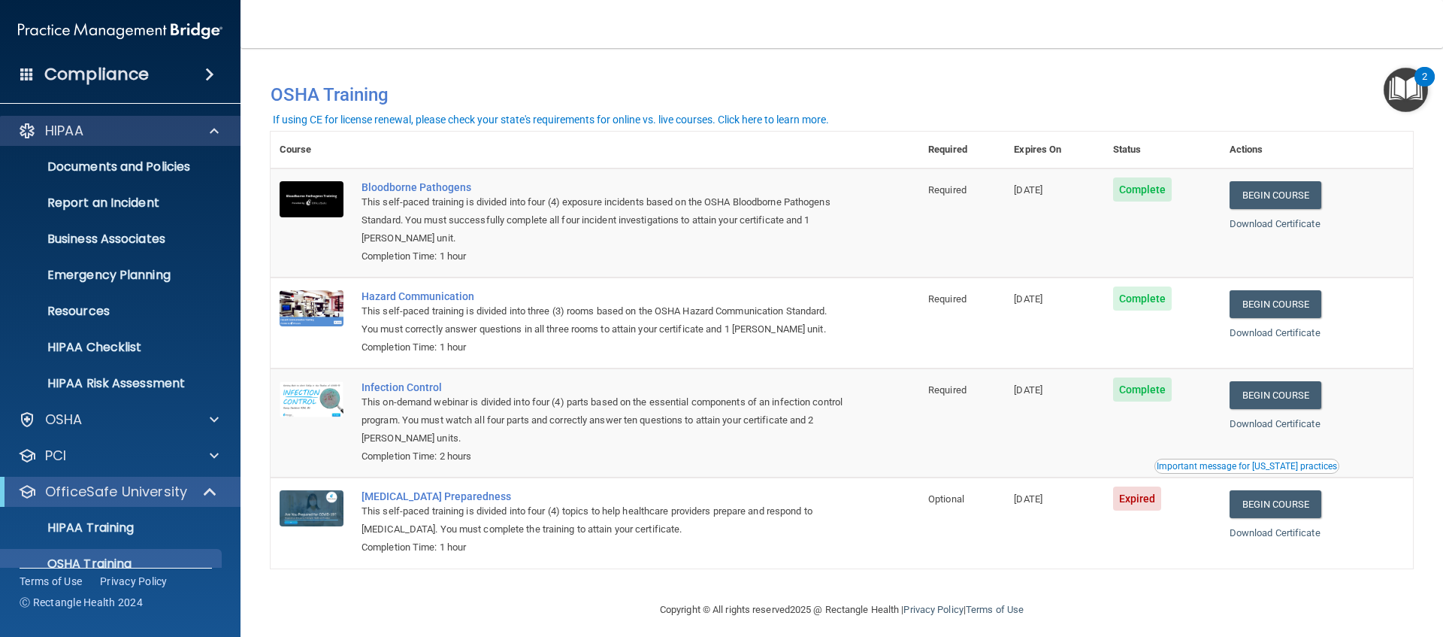
click at [214, 127] on span at bounding box center [214, 131] width 9 height 18
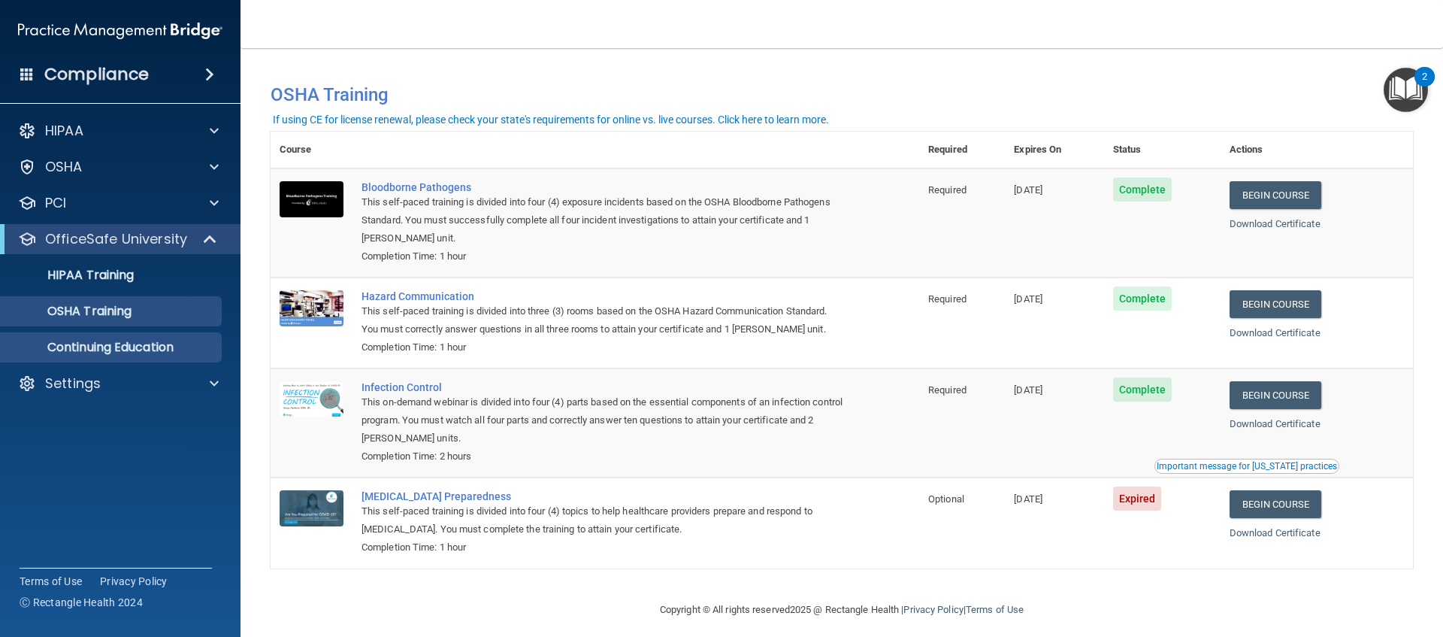
click at [150, 351] on p "Continuing Education" at bounding box center [112, 347] width 205 height 15
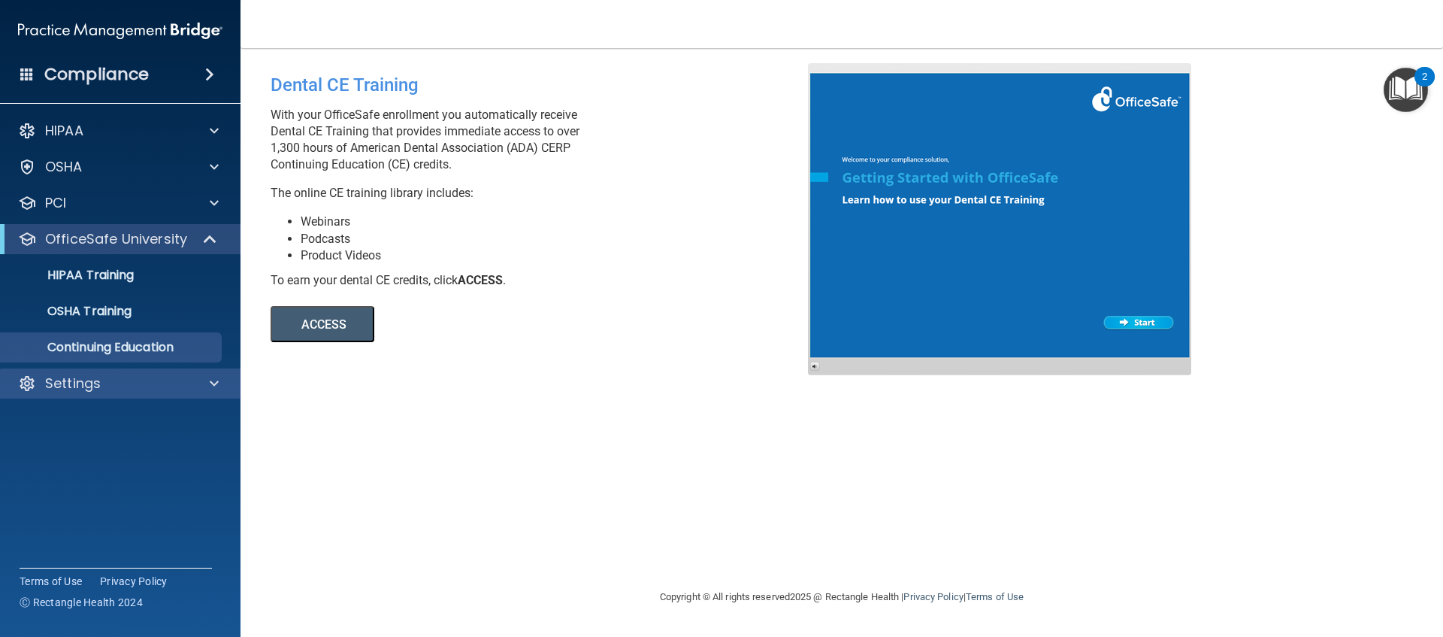
click at [170, 386] on div "Settings" at bounding box center [100, 383] width 186 height 18
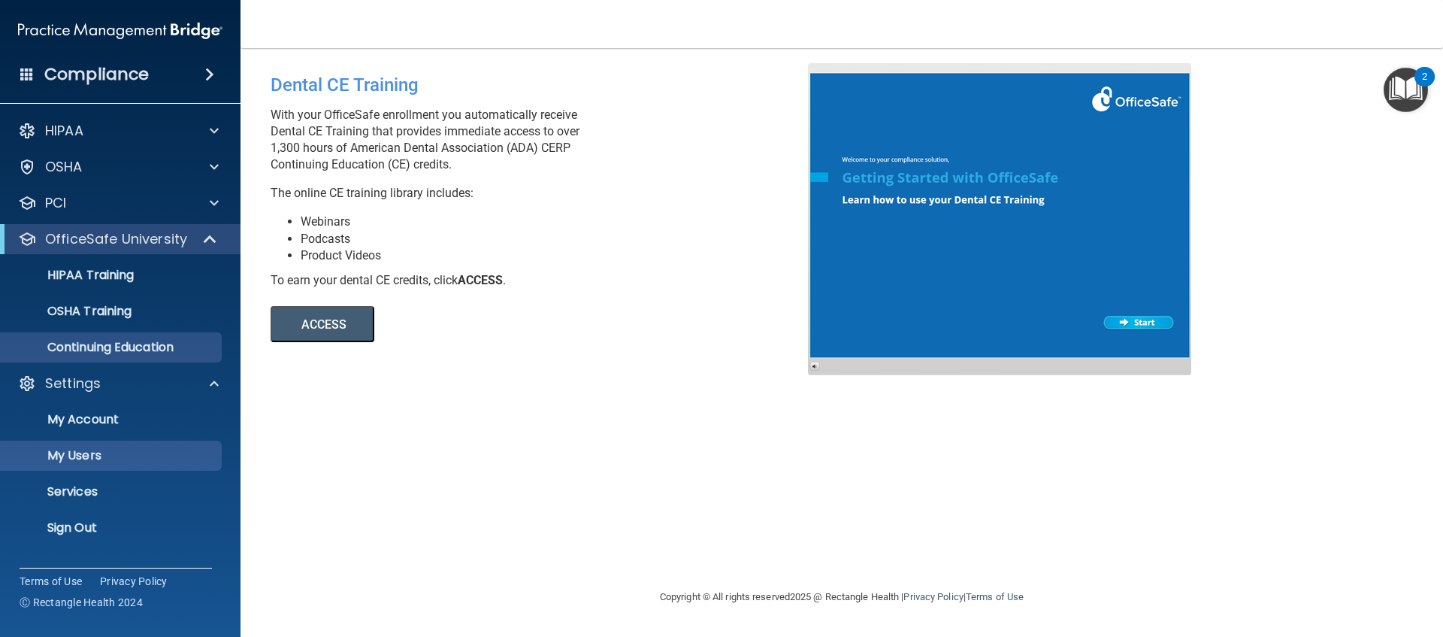
click at [94, 459] on p "My Users" at bounding box center [112, 455] width 205 height 15
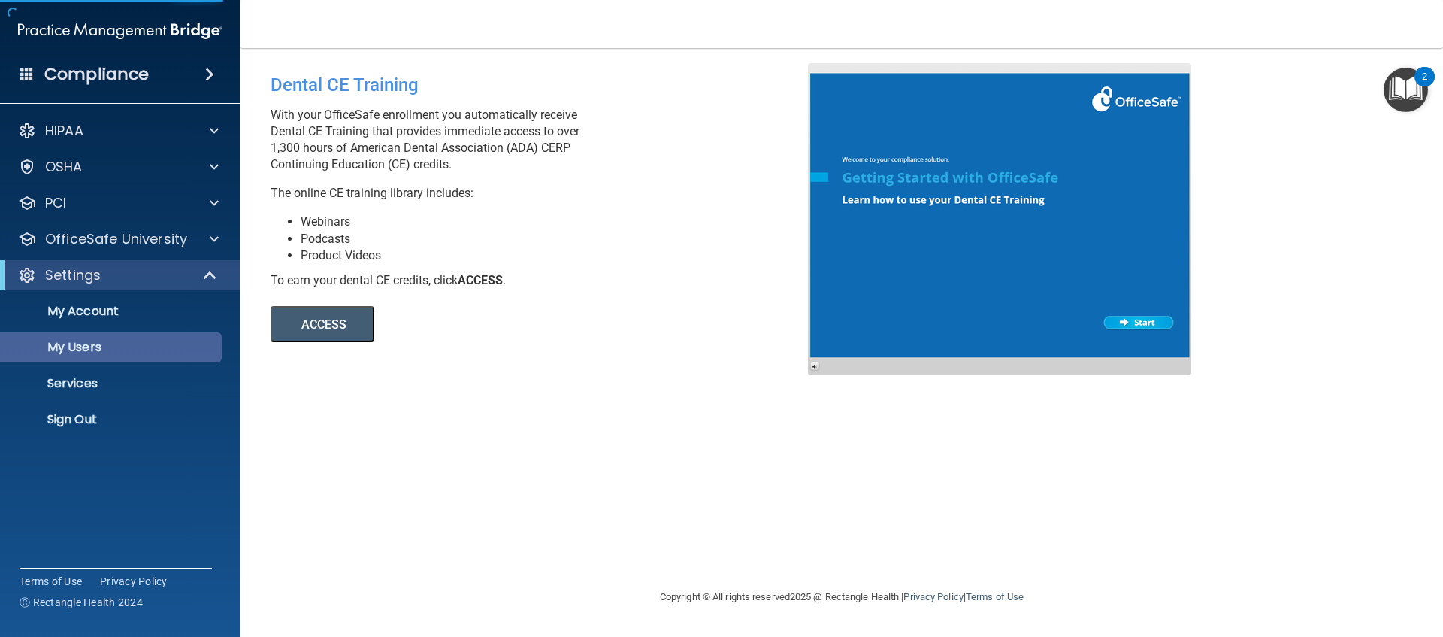
select select "20"
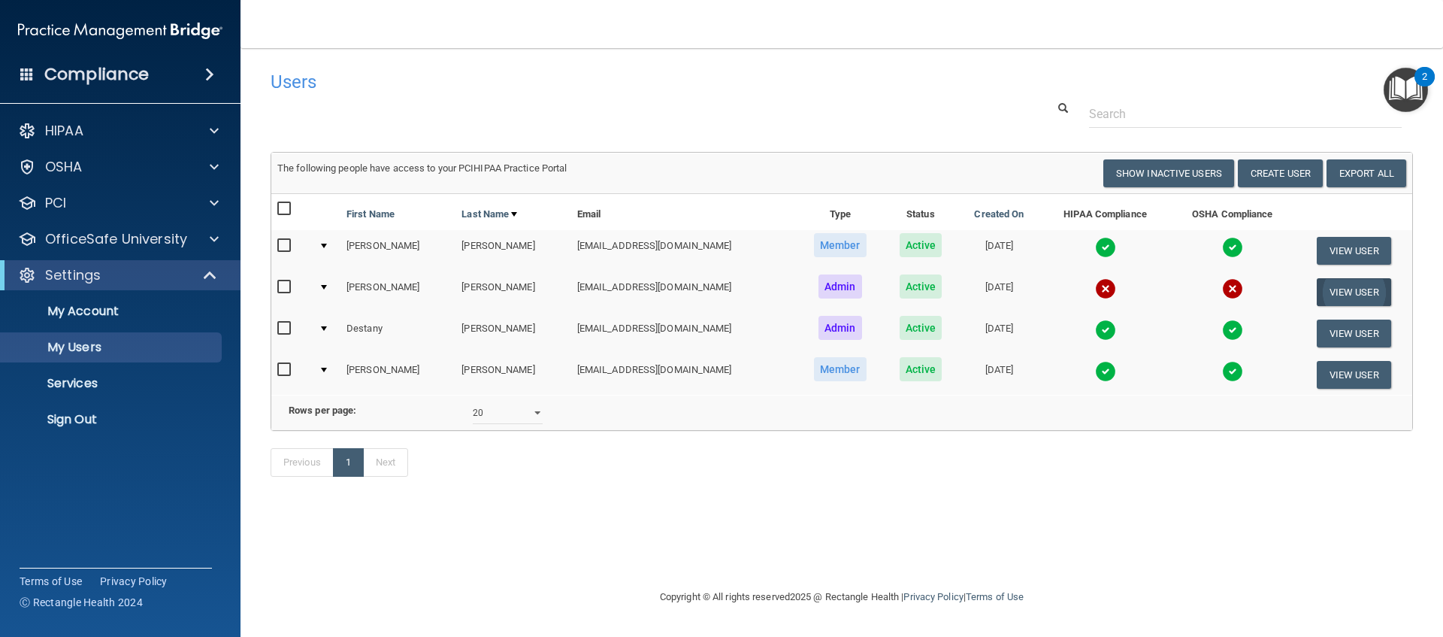
click at [1326, 286] on button "View User" at bounding box center [1354, 292] width 74 height 28
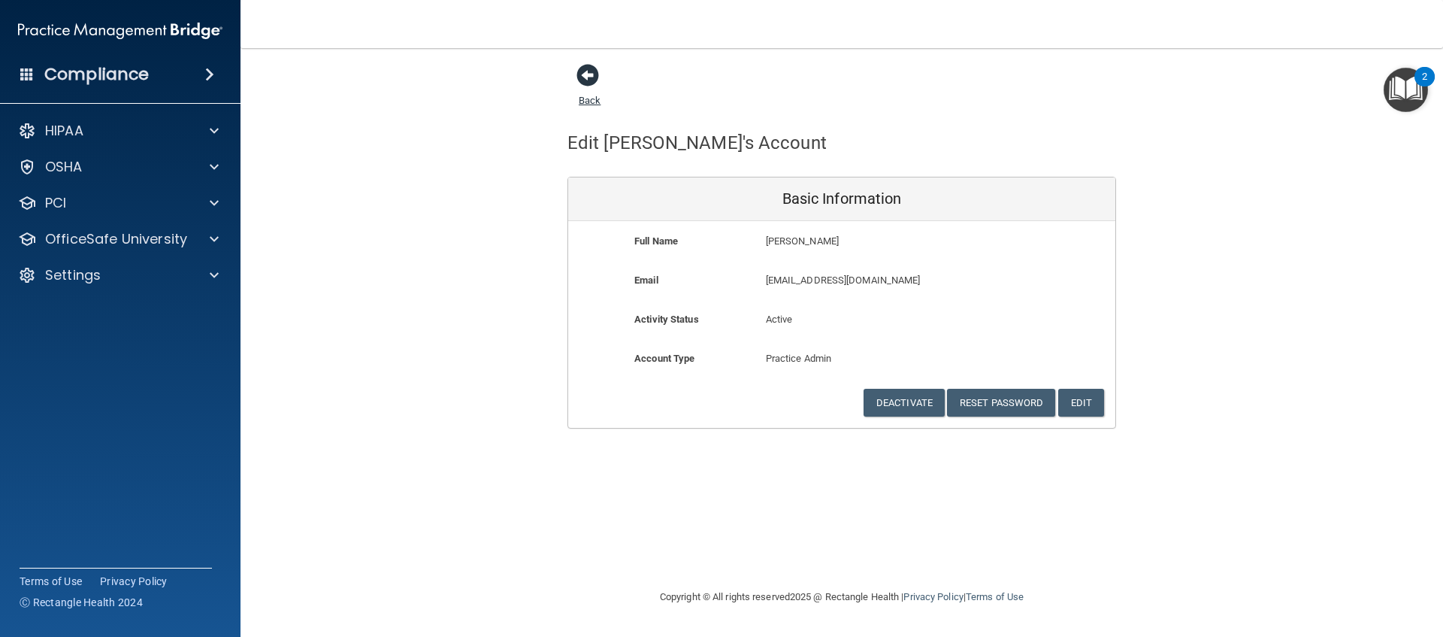
click at [592, 74] on span at bounding box center [588, 75] width 23 height 23
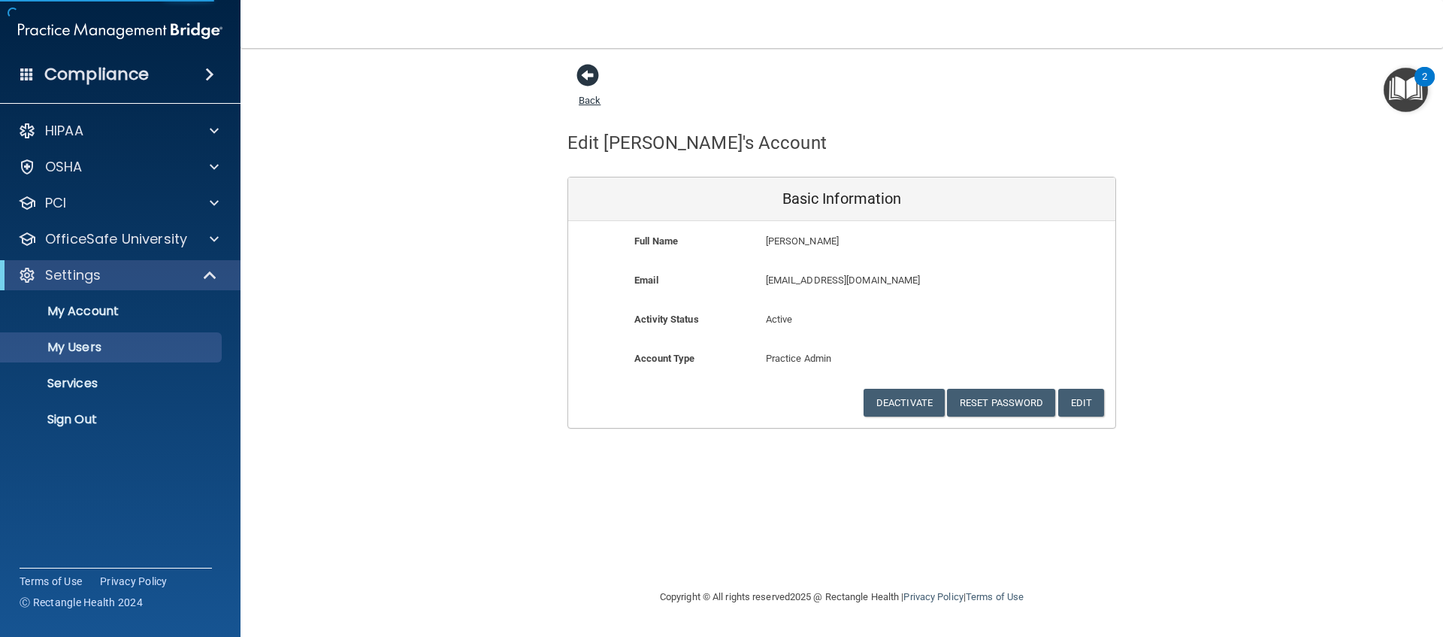
select select "20"
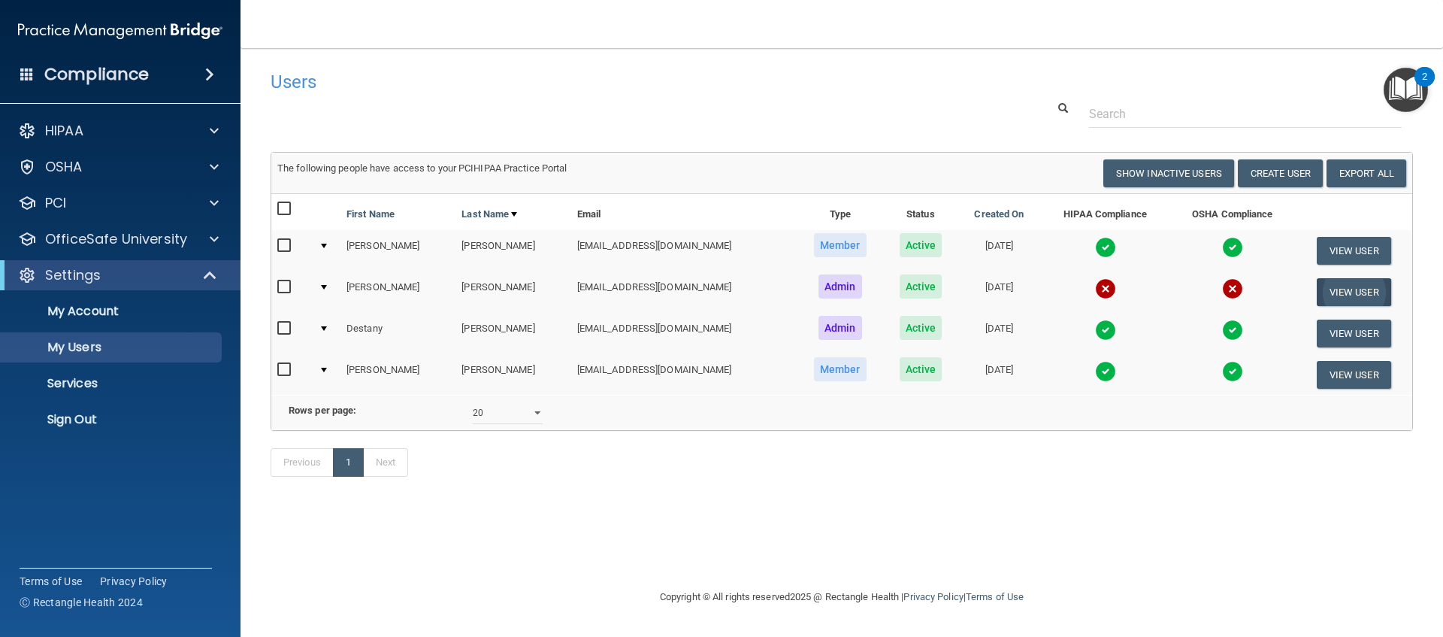
click at [1341, 297] on button "View User" at bounding box center [1354, 292] width 74 height 28
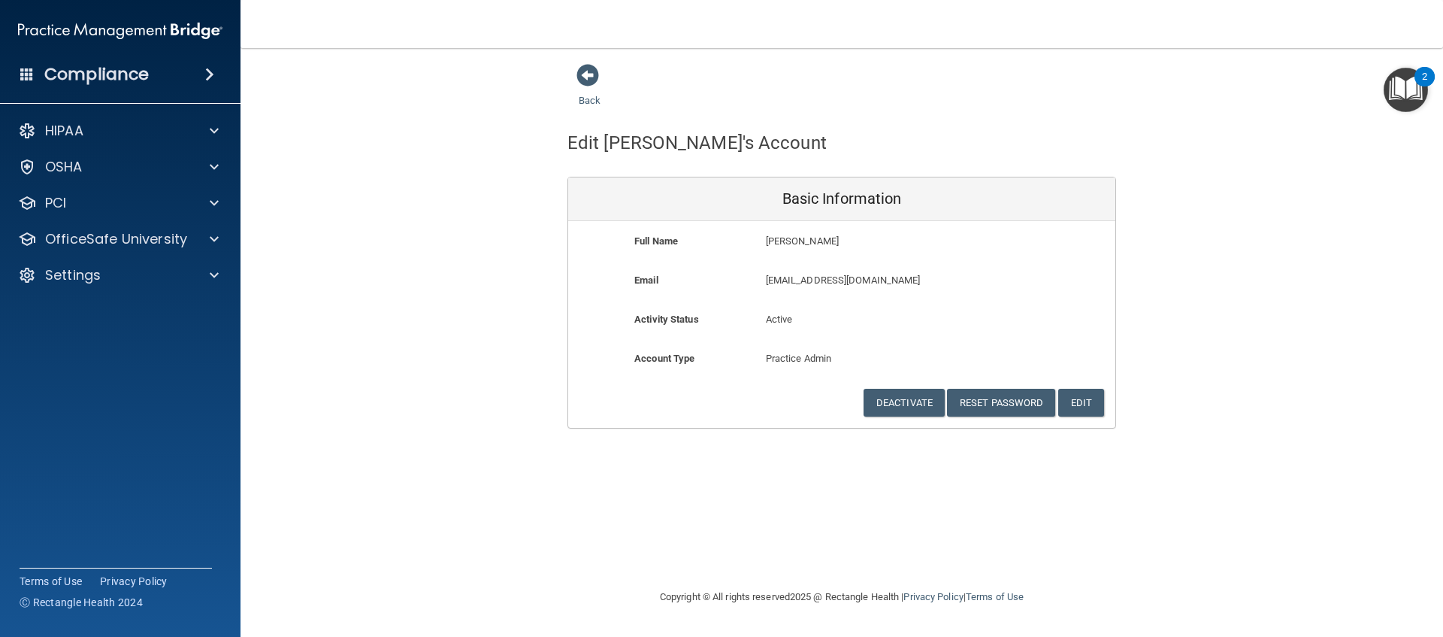
click at [843, 278] on p "[EMAIL_ADDRESS][DOMAIN_NAME]" at bounding box center [886, 280] width 240 height 18
